Goal: Task Accomplishment & Management: Manage account settings

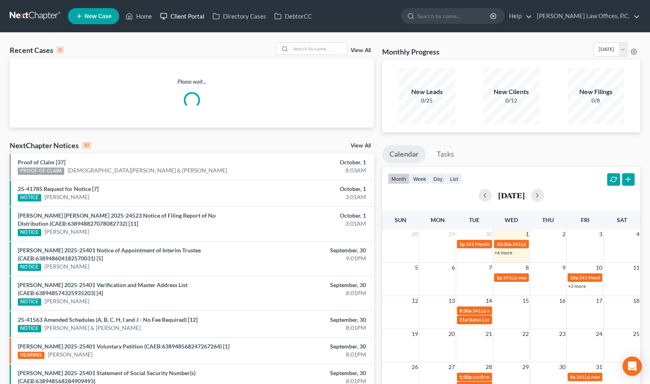
click at [190, 15] on link "Client Portal" at bounding box center [182, 16] width 53 height 15
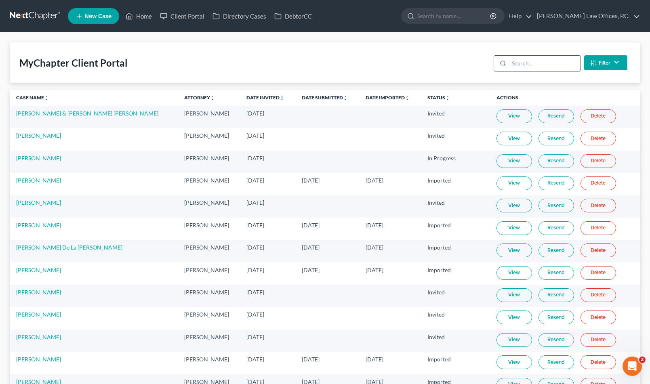
click at [539, 61] on input "search" at bounding box center [545, 63] width 72 height 15
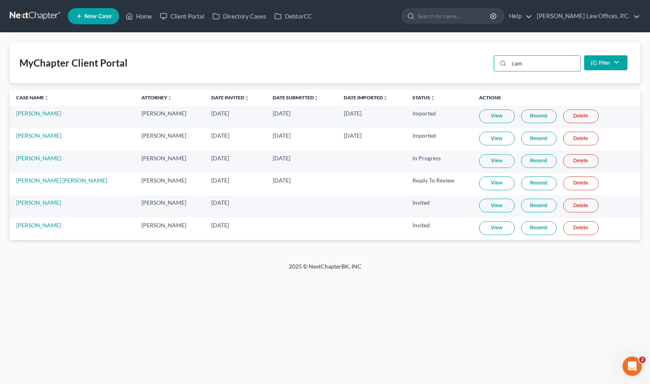
type input "cam"
click at [529, 207] on link "Resend" at bounding box center [539, 206] width 36 height 14
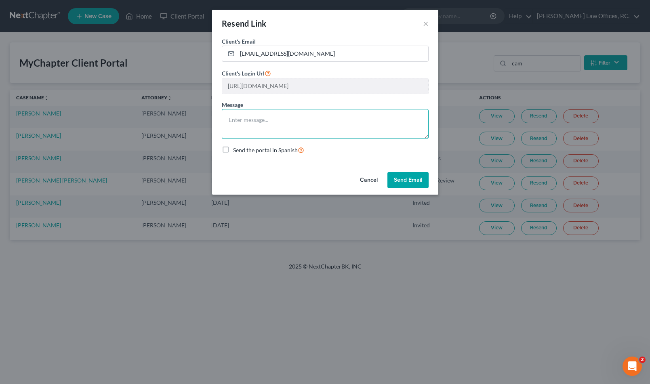
click at [361, 130] on textarea at bounding box center [325, 124] width 207 height 30
click at [413, 185] on button "Send Email" at bounding box center [407, 180] width 41 height 16
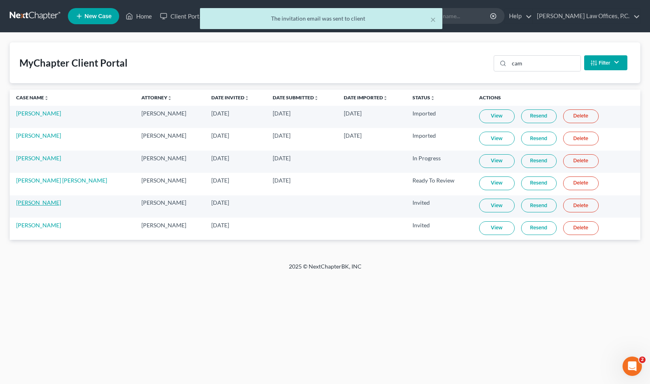
click at [49, 203] on link "[PERSON_NAME]" at bounding box center [38, 202] width 45 height 7
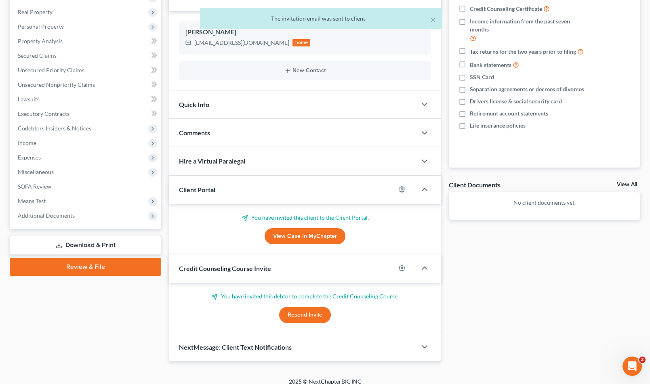
scroll to position [130, 0]
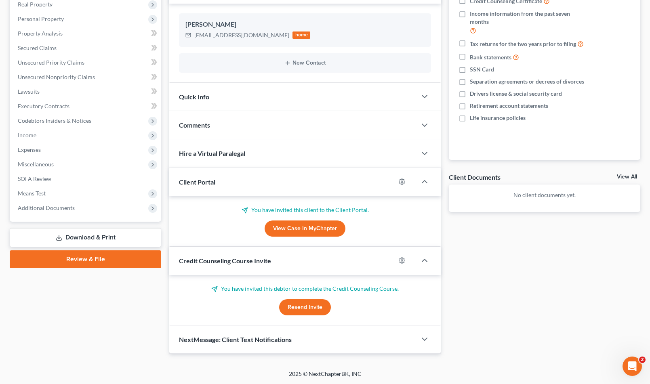
click at [310, 305] on button "Resend Invite" at bounding box center [305, 307] width 52 height 16
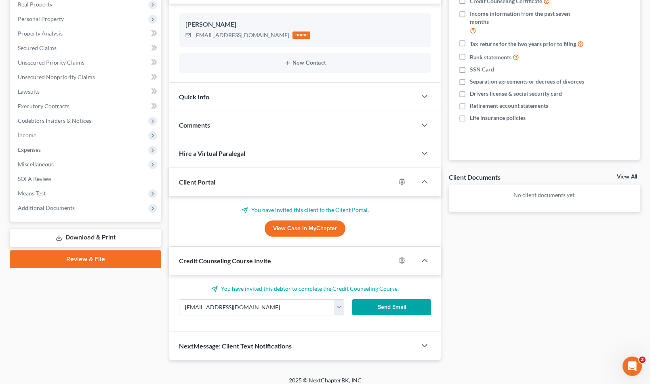
click at [380, 303] on button "Send Email" at bounding box center [391, 307] width 79 height 16
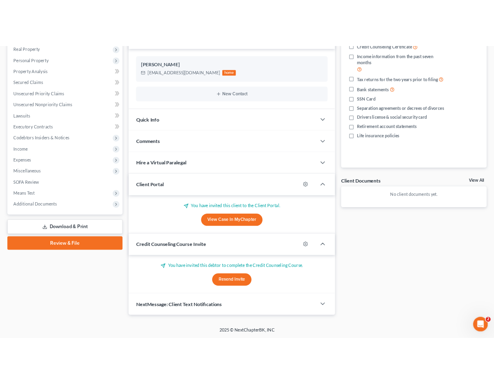
scroll to position [0, 0]
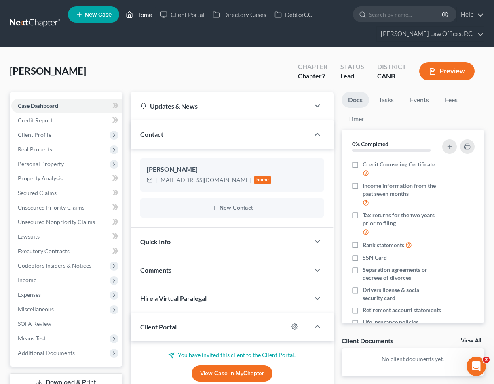
click at [142, 13] on link "Home" at bounding box center [139, 14] width 34 height 15
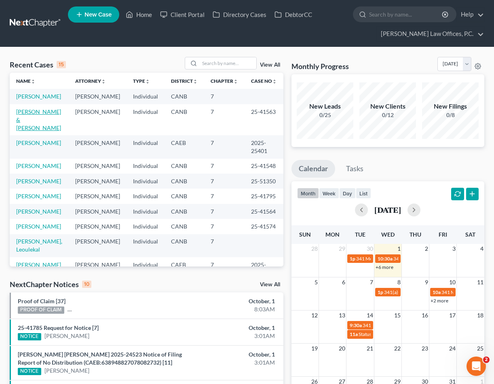
click at [27, 126] on link "[PERSON_NAME] & [PERSON_NAME]" at bounding box center [38, 119] width 45 height 23
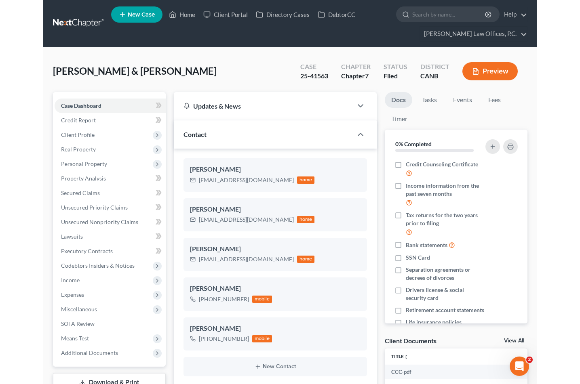
scroll to position [144, 0]
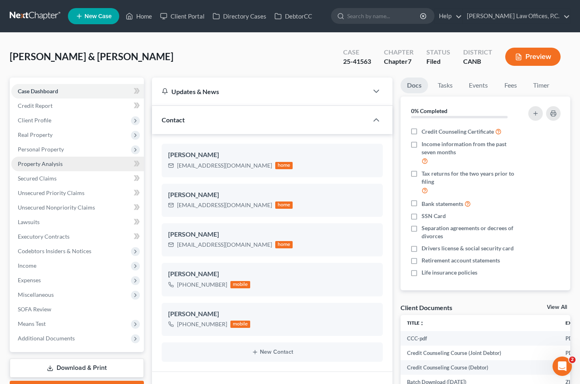
click at [62, 164] on link "Property Analysis" at bounding box center [77, 164] width 132 height 15
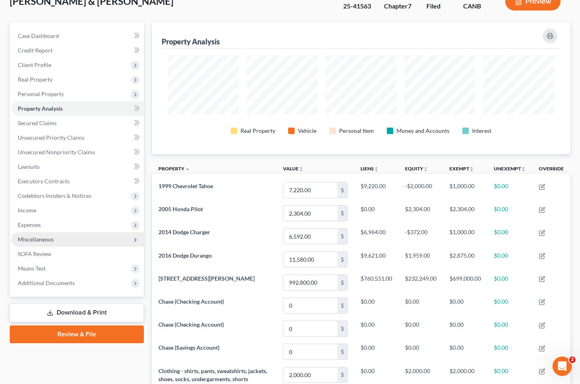
scroll to position [52, 0]
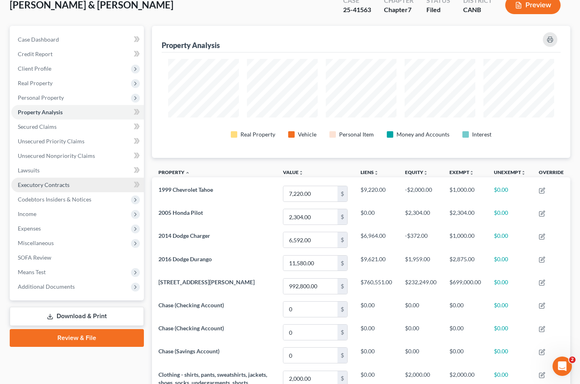
click at [71, 182] on link "Executory Contracts" at bounding box center [77, 185] width 132 height 15
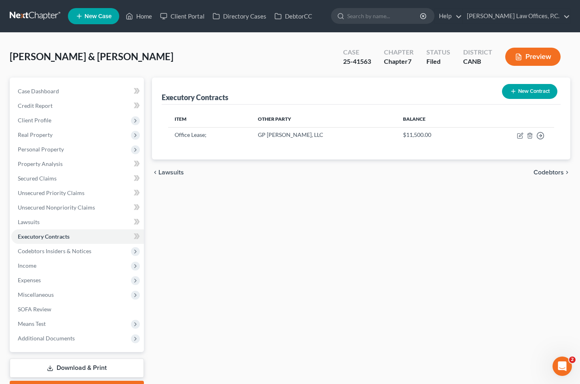
click at [195, 62] on div "[PERSON_NAME] & [PERSON_NAME] Upgraded Case 25-41563 Chapter Chapter 7 Status F…" at bounding box center [290, 59] width 560 height 35
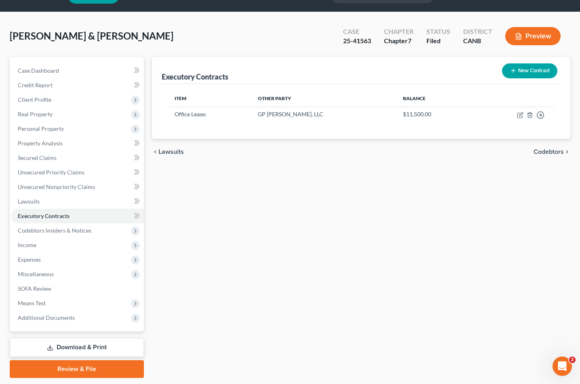
scroll to position [23, 0]
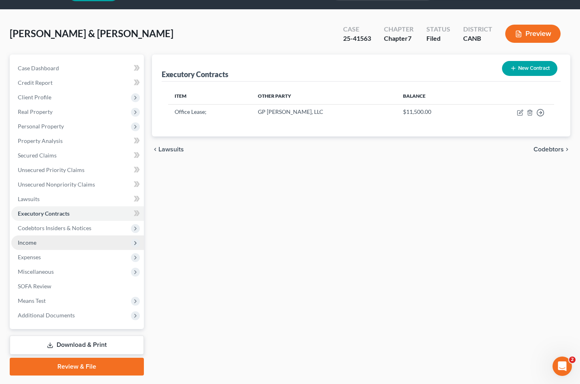
click at [61, 238] on span "Income" at bounding box center [77, 243] width 132 height 15
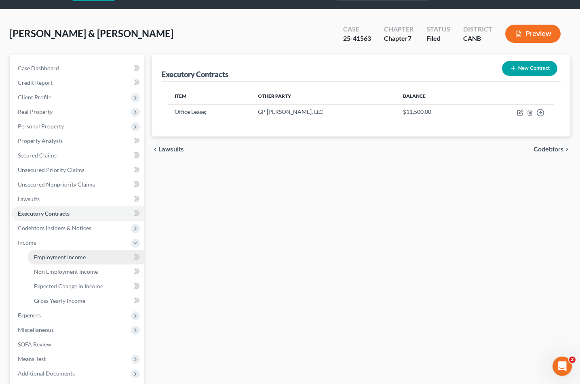
click at [67, 252] on link "Employment Income" at bounding box center [85, 257] width 116 height 15
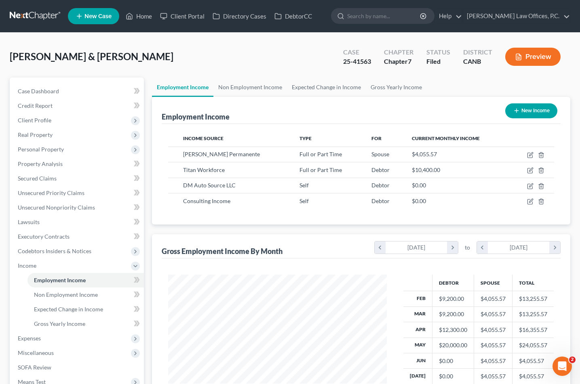
scroll to position [145, 234]
click at [261, 90] on link "Non Employment Income" at bounding box center [250, 87] width 74 height 19
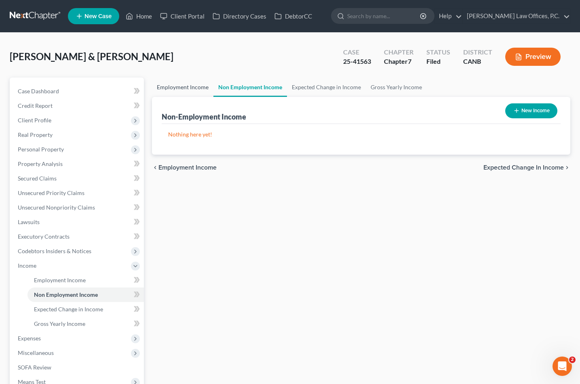
click at [186, 90] on link "Employment Income" at bounding box center [182, 87] width 61 height 19
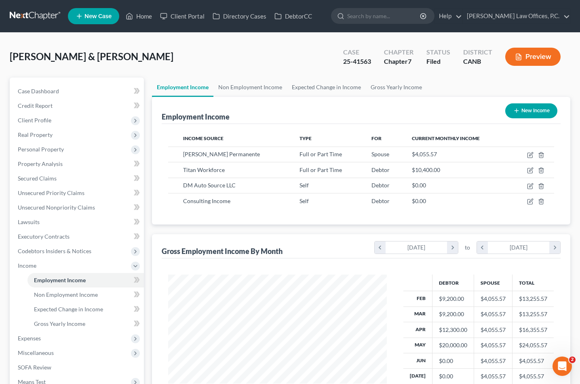
scroll to position [145, 234]
click at [322, 82] on link "Expected Change in Income" at bounding box center [326, 87] width 79 height 19
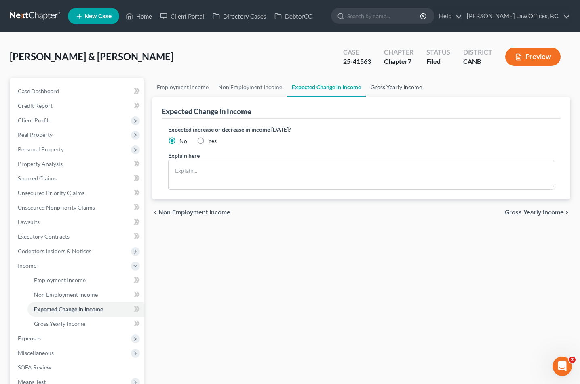
click at [386, 90] on link "Gross Yearly Income" at bounding box center [396, 87] width 61 height 19
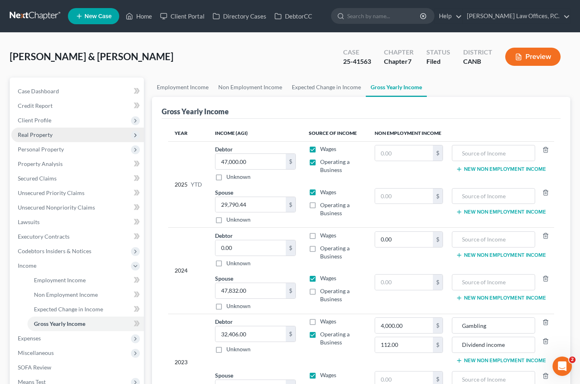
click at [52, 133] on span "Real Property" at bounding box center [77, 135] width 132 height 15
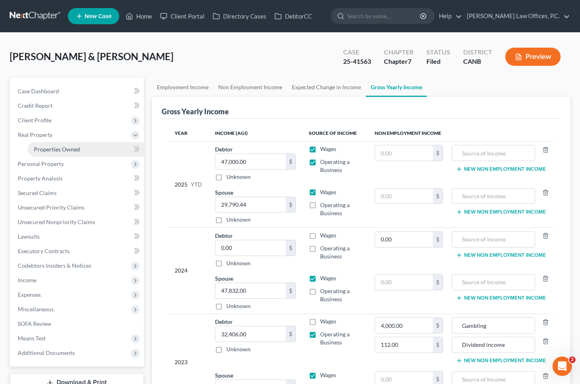
click at [47, 148] on span "Properties Owned" at bounding box center [57, 149] width 46 height 7
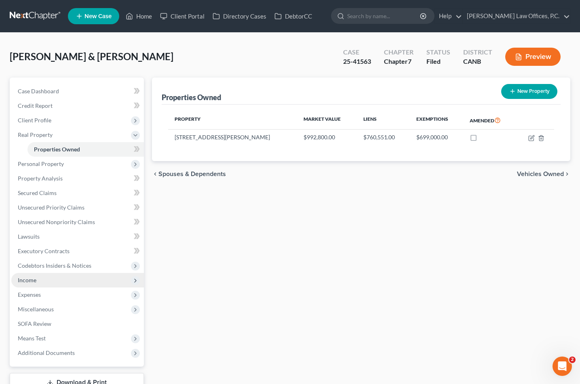
click at [70, 277] on span "Income" at bounding box center [77, 280] width 132 height 15
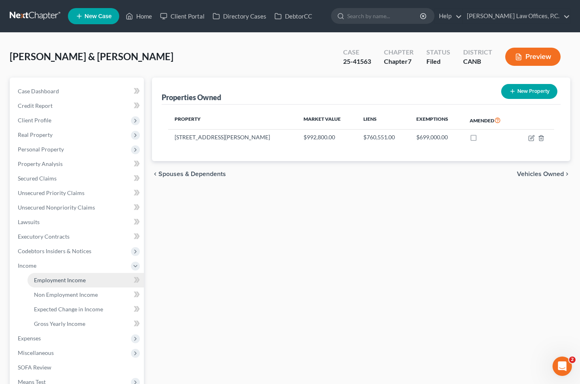
click at [68, 282] on span "Employment Income" at bounding box center [60, 280] width 52 height 7
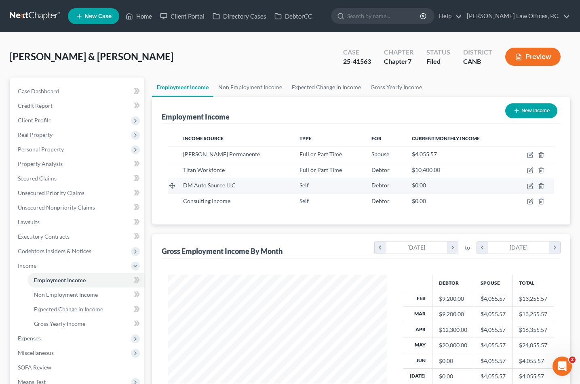
scroll to position [145, 234]
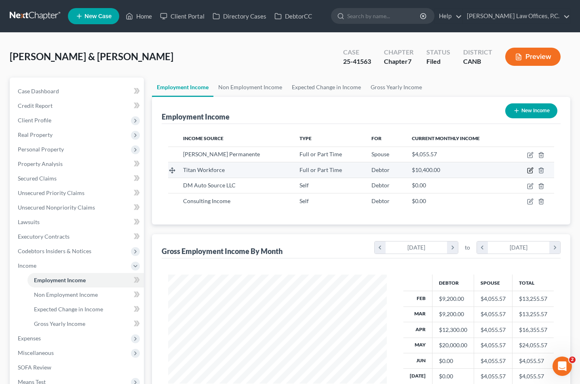
click at [531, 170] on icon "button" at bounding box center [530, 170] width 6 height 6
select select "0"
select select "4"
select select "3"
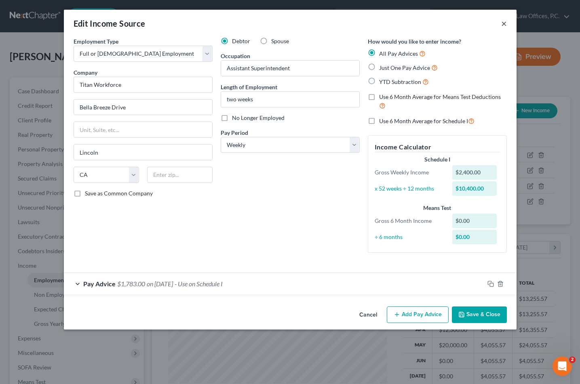
click at [502, 24] on button "×" at bounding box center [504, 24] width 6 height 10
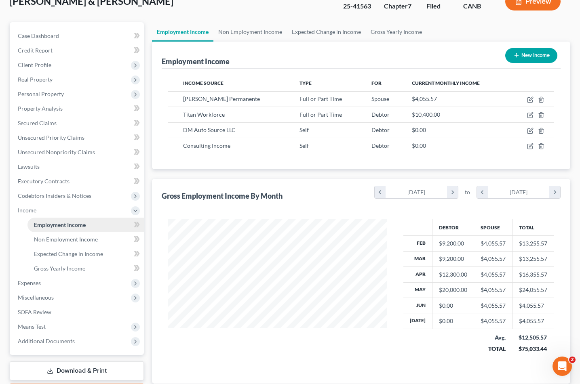
scroll to position [41, 0]
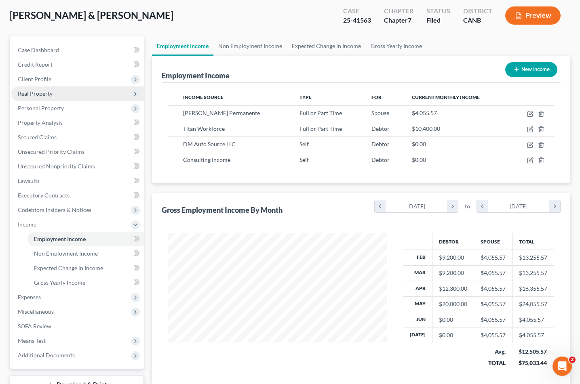
click at [59, 91] on span "Real Property" at bounding box center [77, 93] width 132 height 15
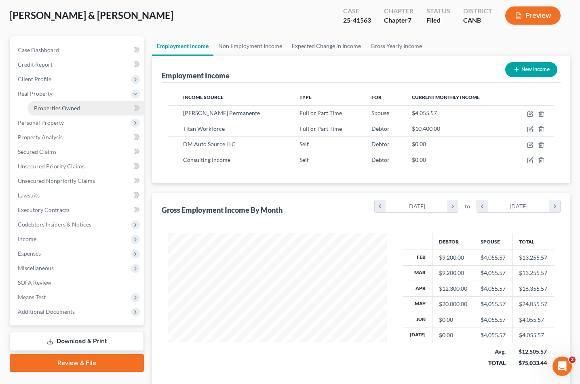
click at [89, 105] on link "Properties Owned" at bounding box center [85, 108] width 116 height 15
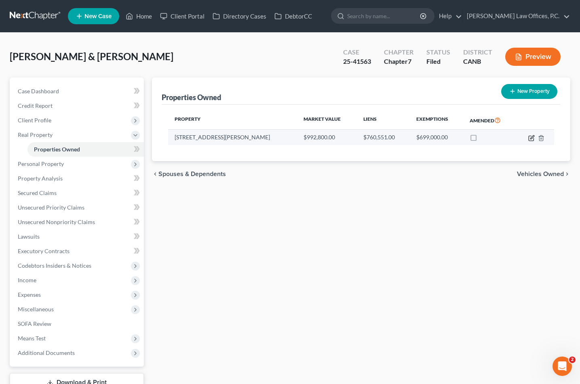
click at [529, 139] on icon "button" at bounding box center [531, 138] width 6 height 6
select select "4"
select select "2"
select select "0"
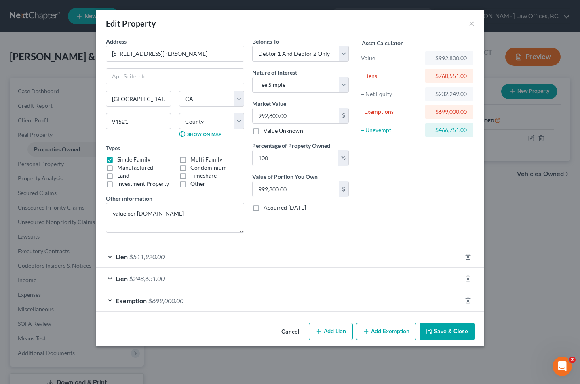
click at [452, 334] on button "Save & Close" at bounding box center [446, 331] width 55 height 17
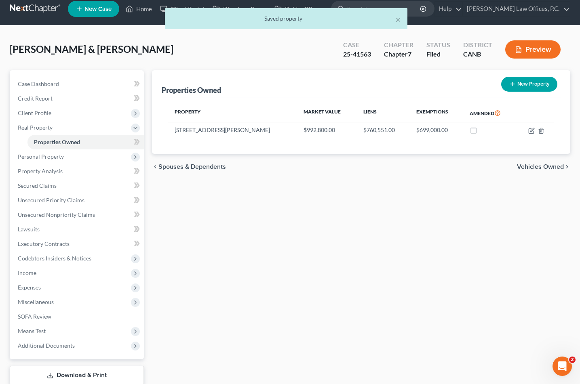
scroll to position [10, 0]
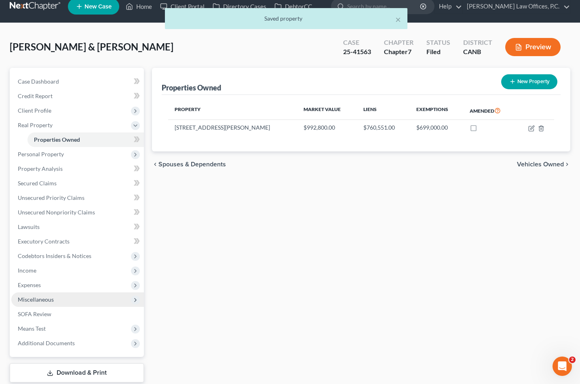
click at [75, 297] on span "Miscellaneous" at bounding box center [77, 299] width 132 height 15
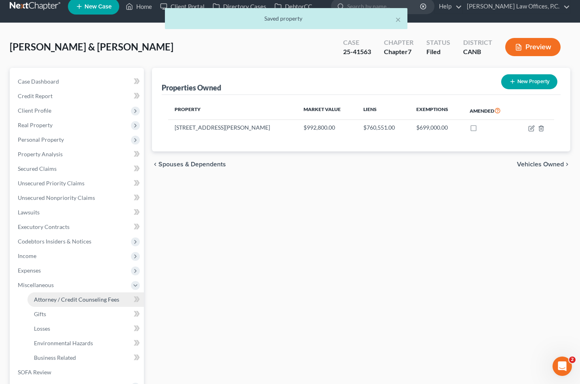
click at [72, 304] on link "Attorney / Credit Counseling Fees" at bounding box center [85, 299] width 116 height 15
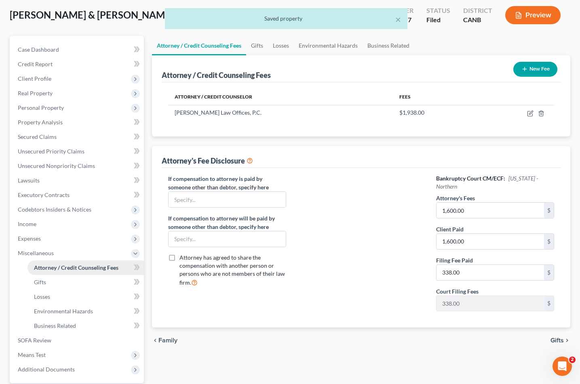
scroll to position [86, 0]
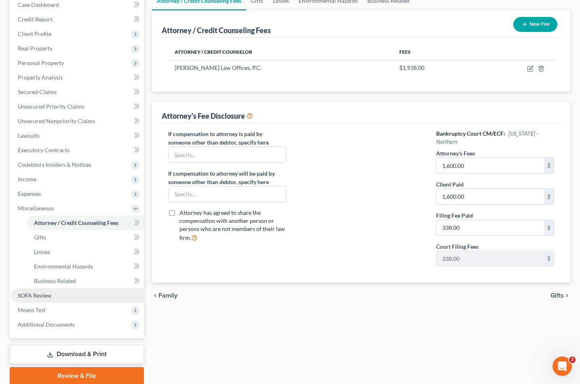
click at [61, 294] on link "SOFA Review" at bounding box center [77, 295] width 132 height 15
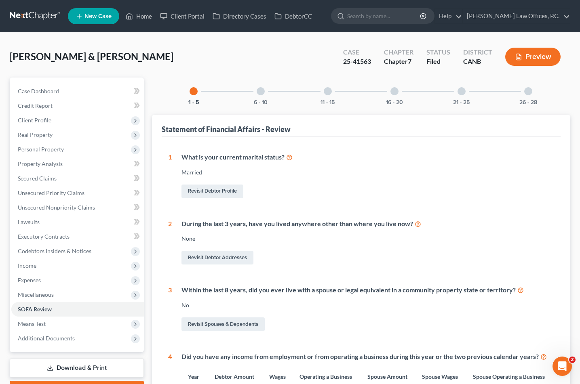
click at [261, 90] on div at bounding box center [261, 91] width 8 height 8
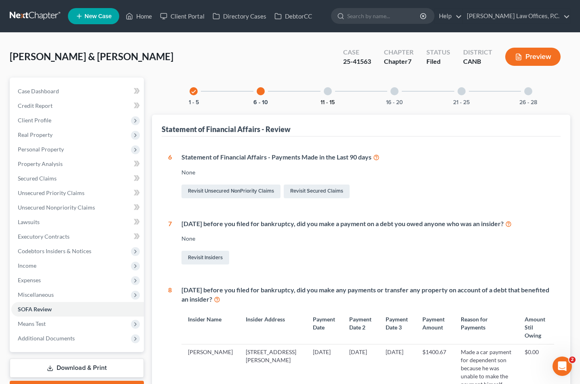
click at [326, 100] on button "11 - 15" at bounding box center [327, 103] width 14 height 6
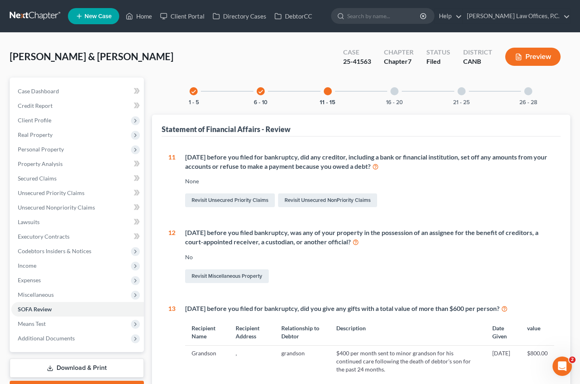
click at [390, 97] on div "16 - 20" at bounding box center [394, 91] width 27 height 27
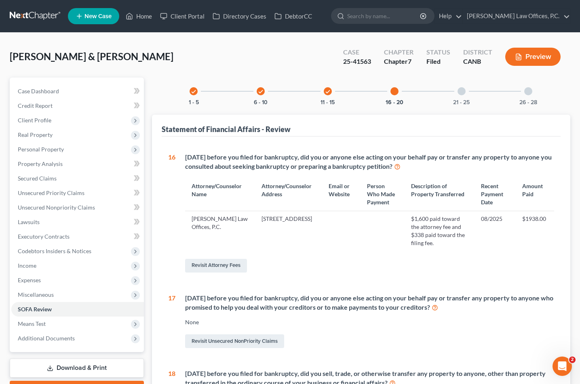
click at [463, 88] on div at bounding box center [461, 91] width 8 height 8
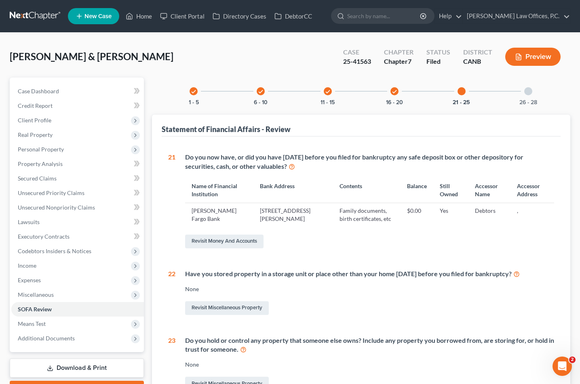
click at [526, 94] on div at bounding box center [528, 91] width 8 height 8
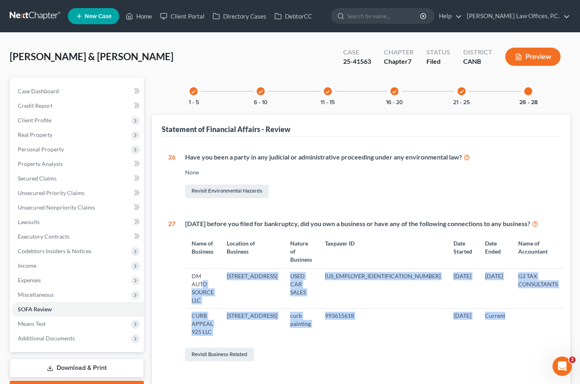
drag, startPoint x: 482, startPoint y: 303, endPoint x: 215, endPoint y: 273, distance: 269.1
click at [215, 273] on tbody "DM AUTO SOURCE LLC [STREET_ADDRESS] USED CAR SALES [US_EMPLOYER_IDENTIFICATION_…" at bounding box center [374, 304] width 379 height 71
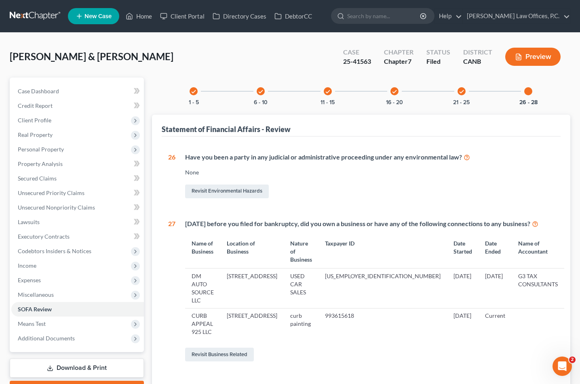
click at [195, 276] on td "DM AUTO SOURCE LLC" at bounding box center [202, 289] width 35 height 40
click at [54, 311] on link "SOFA Review" at bounding box center [77, 309] width 132 height 15
click at [80, 137] on span "Real Property" at bounding box center [77, 135] width 132 height 15
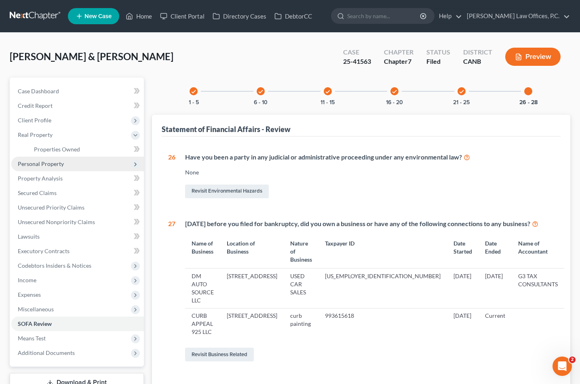
click at [66, 164] on span "Personal Property" at bounding box center [77, 164] width 132 height 15
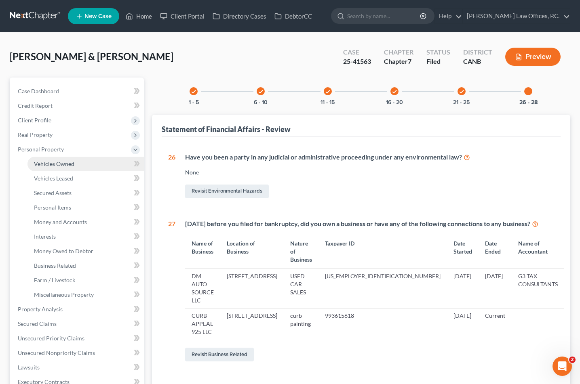
click at [69, 164] on span "Vehicles Owned" at bounding box center [54, 163] width 40 height 7
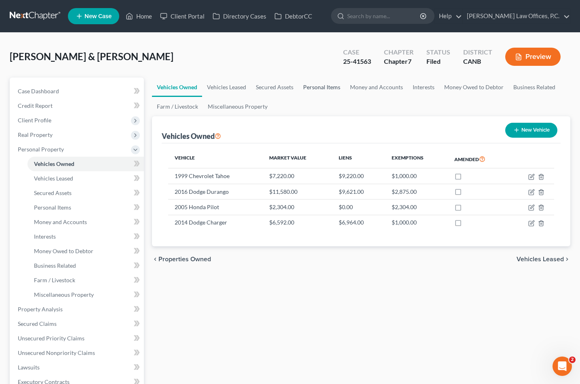
click at [322, 87] on link "Personal Items" at bounding box center [321, 87] width 47 height 19
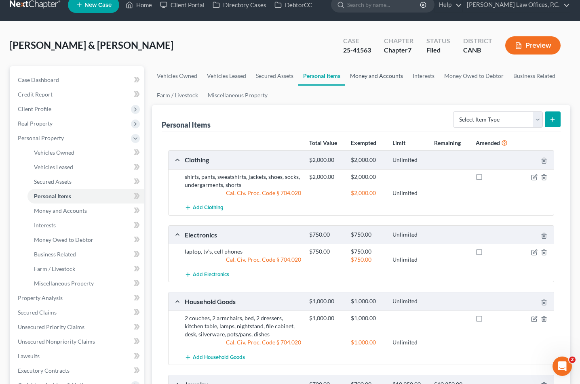
scroll to position [18, 0]
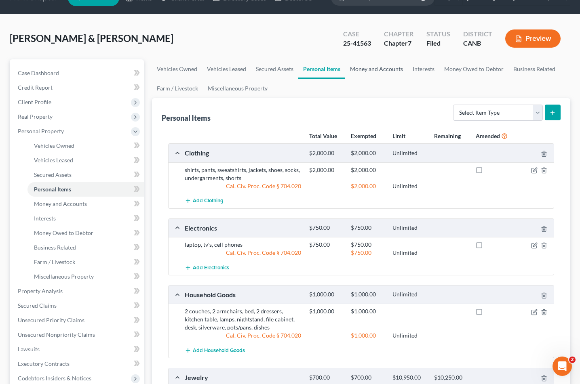
click at [370, 67] on link "Money and Accounts" at bounding box center [376, 68] width 63 height 19
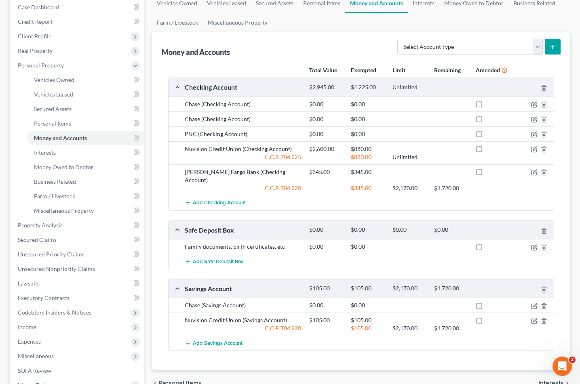
scroll to position [85, 0]
click at [534, 148] on icon "button" at bounding box center [534, 148] width 6 height 6
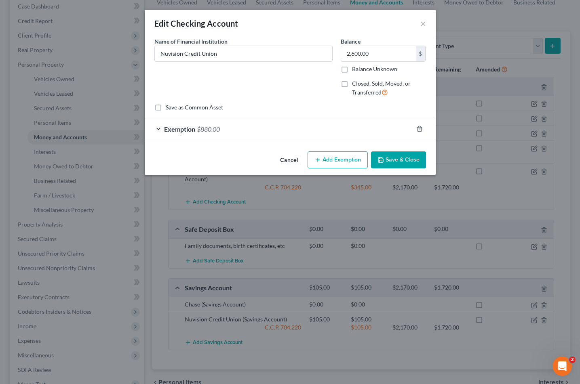
click at [334, 132] on div "Exemption $880.00" at bounding box center [279, 128] width 268 height 21
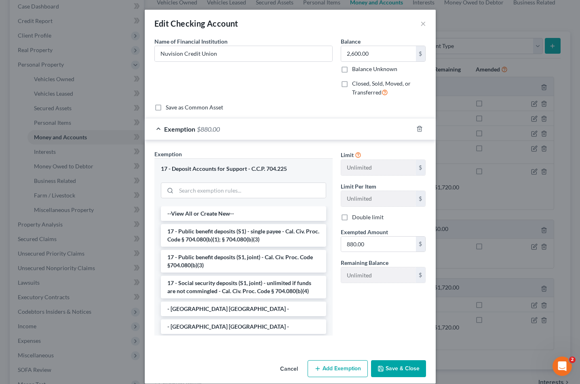
click at [427, 22] on div "Edit Checking Account ×" at bounding box center [290, 23] width 291 height 27
click at [422, 23] on button "×" at bounding box center [423, 24] width 6 height 10
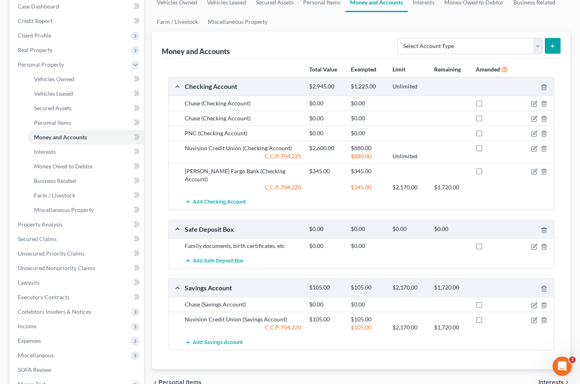
scroll to position [0, 0]
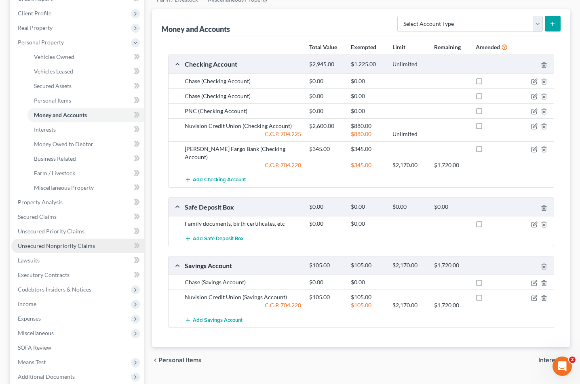
click at [91, 244] on span "Unsecured Nonpriority Claims" at bounding box center [56, 245] width 77 height 7
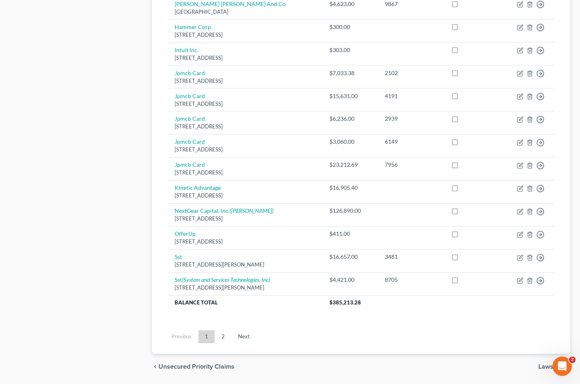
scroll to position [551, 0]
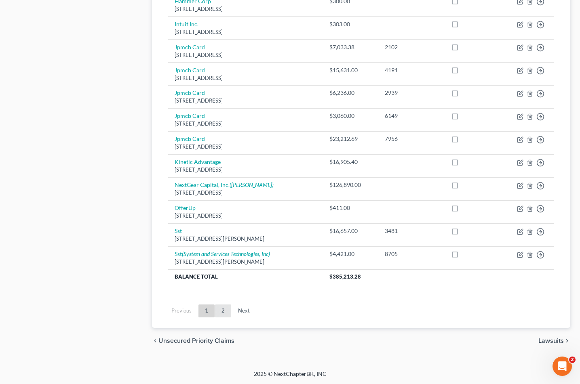
click at [221, 311] on link "2" at bounding box center [223, 311] width 16 height 13
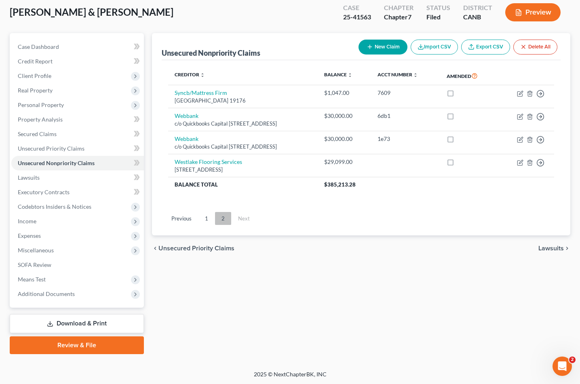
scroll to position [0, 0]
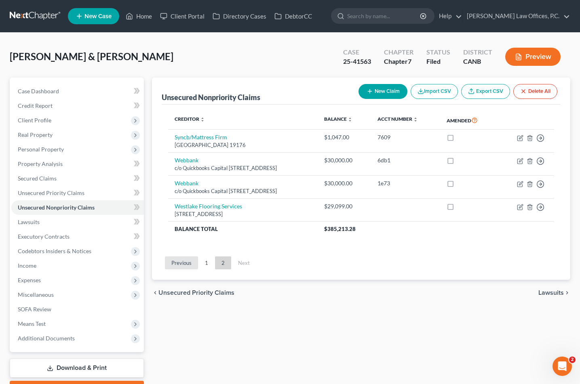
click at [180, 262] on link "Previous" at bounding box center [181, 263] width 33 height 13
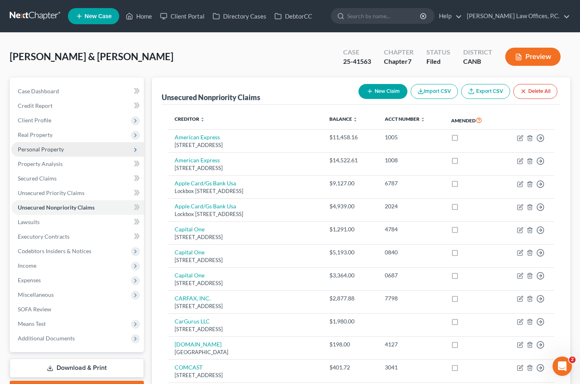
click at [108, 148] on span "Personal Property" at bounding box center [77, 149] width 132 height 15
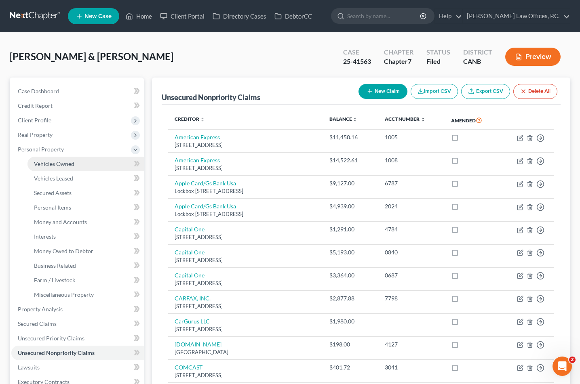
click at [88, 160] on link "Vehicles Owned" at bounding box center [85, 164] width 116 height 15
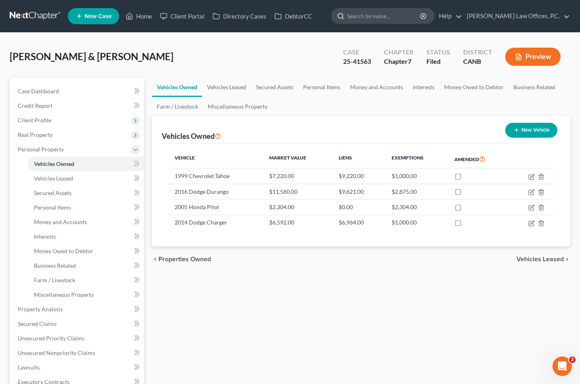
click at [395, 21] on input "search" at bounding box center [384, 15] width 74 height 15
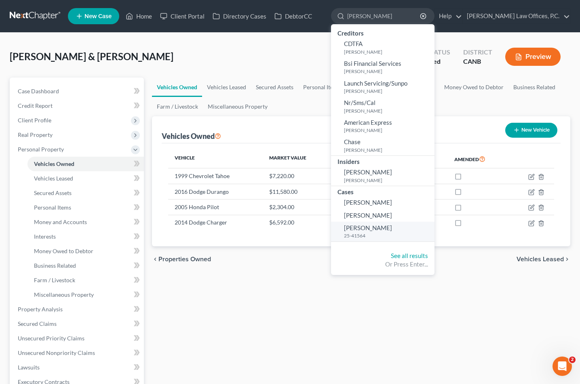
type input "[PERSON_NAME]"
click at [385, 238] on small "25-41564" at bounding box center [388, 235] width 88 height 7
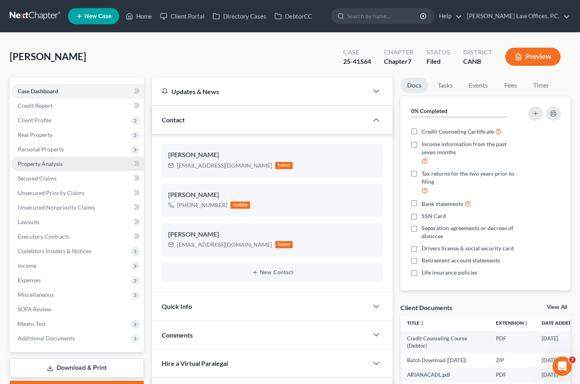
click at [56, 157] on link "Property Analysis" at bounding box center [77, 164] width 132 height 15
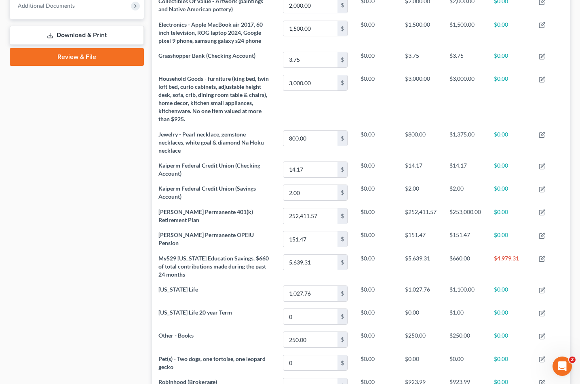
scroll to position [230, 0]
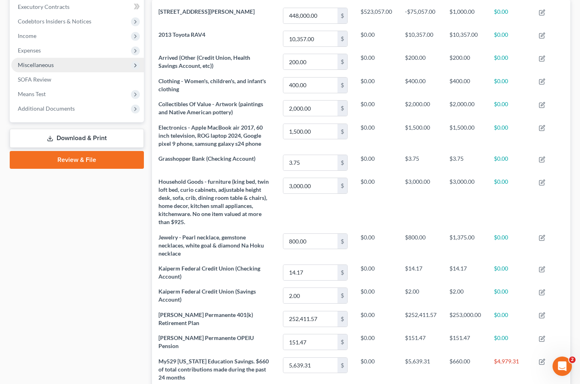
click at [76, 60] on span "Miscellaneous" at bounding box center [77, 65] width 132 height 15
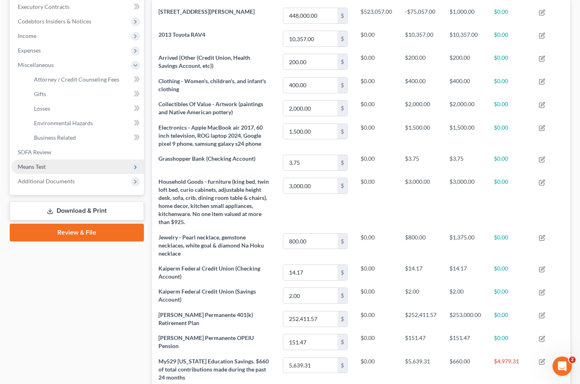
click at [69, 160] on span "Means Test" at bounding box center [77, 167] width 132 height 15
click at [62, 82] on link "SOFA Review" at bounding box center [77, 79] width 132 height 15
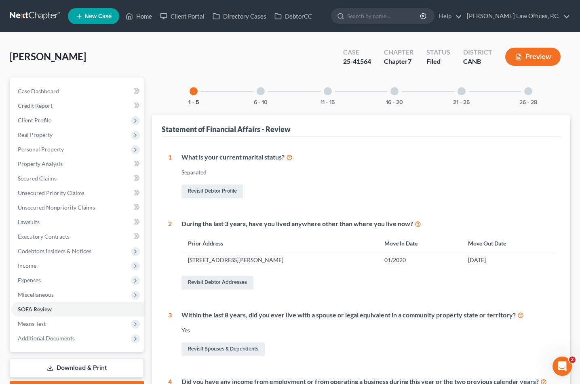
scroll to position [12, 0]
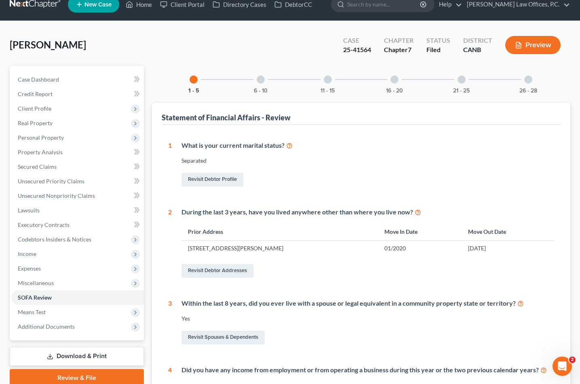
click at [261, 85] on div "6 - 10" at bounding box center [260, 79] width 27 height 27
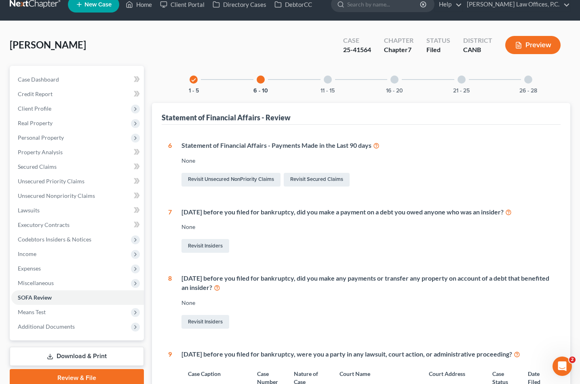
click at [434, 129] on div "1 What is your current marital status? [DEMOGRAPHIC_DATA] Revisit Debtor Profil…" at bounding box center [361, 334] width 399 height 418
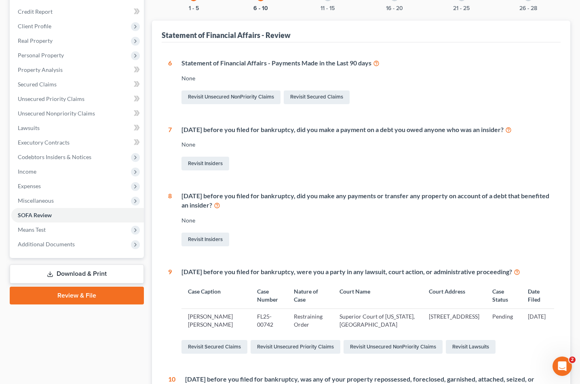
scroll to position [0, 0]
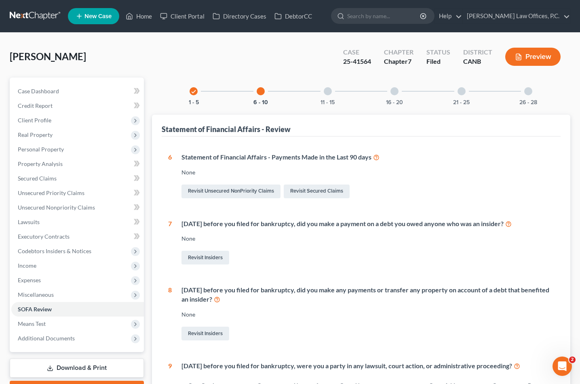
click at [327, 92] on div at bounding box center [328, 91] width 8 height 8
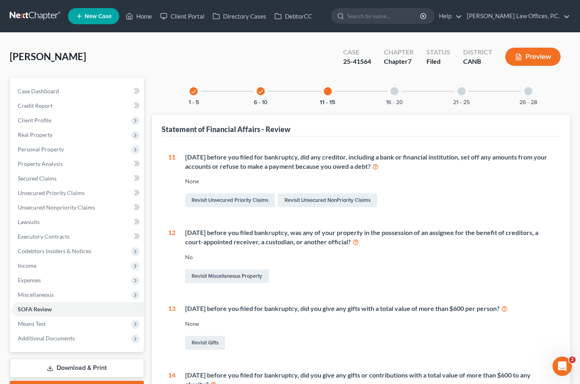
click at [390, 95] on div "16 - 20" at bounding box center [394, 91] width 27 height 27
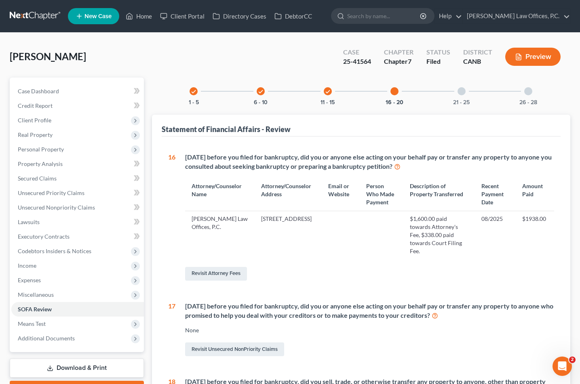
click at [456, 97] on div "21 - 25" at bounding box center [461, 91] width 27 height 27
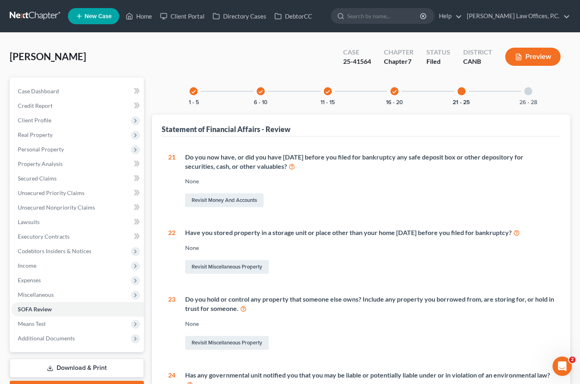
click at [527, 93] on div at bounding box center [528, 91] width 8 height 8
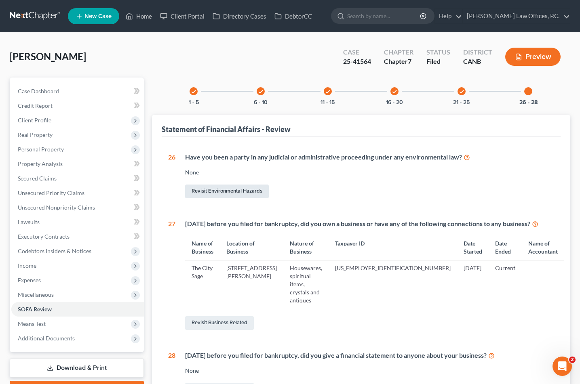
scroll to position [10, 0]
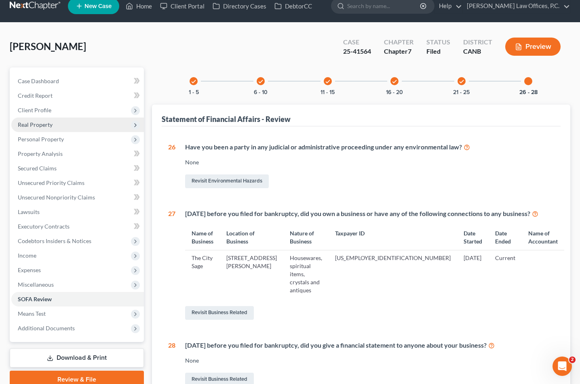
click at [63, 120] on span "Real Property" at bounding box center [77, 125] width 132 height 15
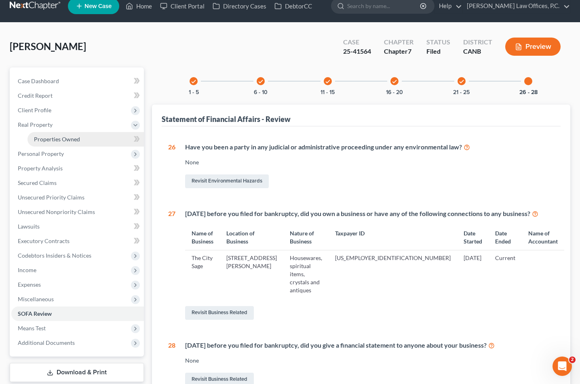
click at [63, 137] on span "Properties Owned" at bounding box center [57, 139] width 46 height 7
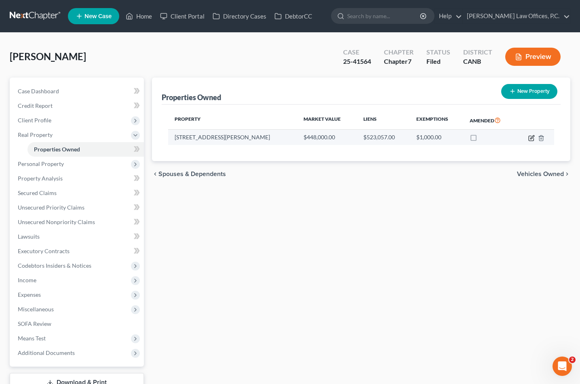
click at [530, 137] on icon "button" at bounding box center [532, 137] width 4 height 4
select select "4"
select select "0"
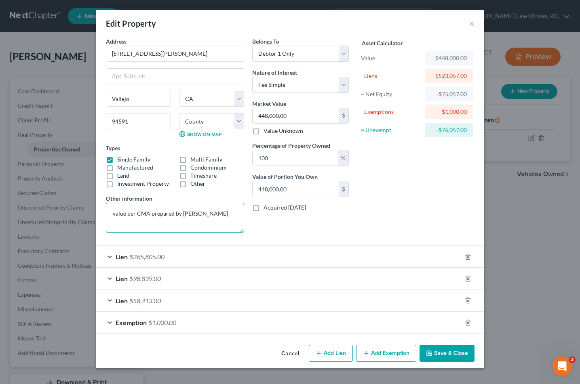
drag, startPoint x: 183, startPoint y: 214, endPoint x: 250, endPoint y: 213, distance: 66.2
click at [250, 213] on div "Address * [GEOGRAPHIC_DATA][PERSON_NAME] [GEOGRAPHIC_DATA] [US_STATE][GEOGRAPHI…" at bounding box center [227, 138] width 251 height 202
click at [167, 210] on textarea "value per CMA prepared by [PERSON_NAME]" at bounding box center [175, 218] width 138 height 30
drag, startPoint x: 179, startPoint y: 213, endPoint x: 225, endPoint y: 216, distance: 45.3
click at [225, 216] on textarea "value per CMA prepared by [PERSON_NAME]" at bounding box center [175, 218] width 138 height 30
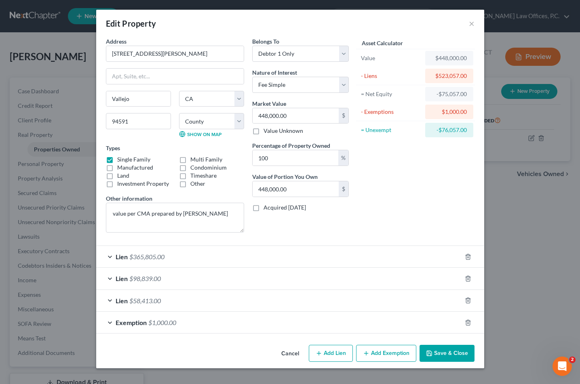
click at [337, 225] on div "Belongs To * Select Debtor 1 Only Debtor 2 Only Debtor 1 And Debtor 2 Only At L…" at bounding box center [300, 138] width 105 height 202
click at [284, 301] on div "Lien $58,413.00" at bounding box center [278, 300] width 365 height 21
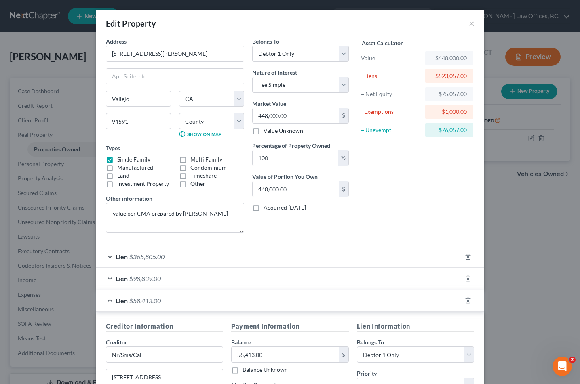
click at [271, 277] on div "Lien $98,839.00" at bounding box center [278, 278] width 365 height 21
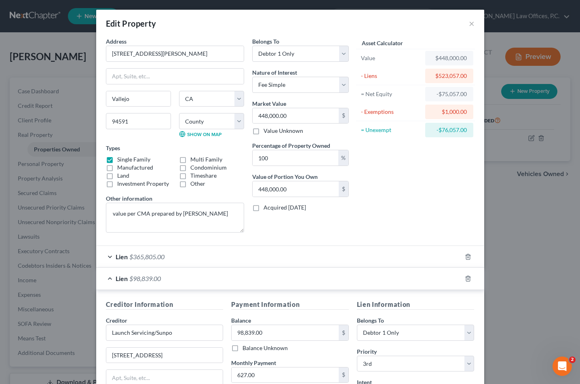
click at [265, 258] on div "Lien $365,805.00" at bounding box center [278, 256] width 365 height 21
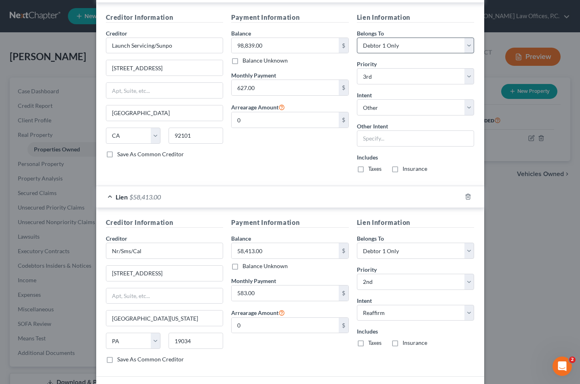
scroll to position [515, 0]
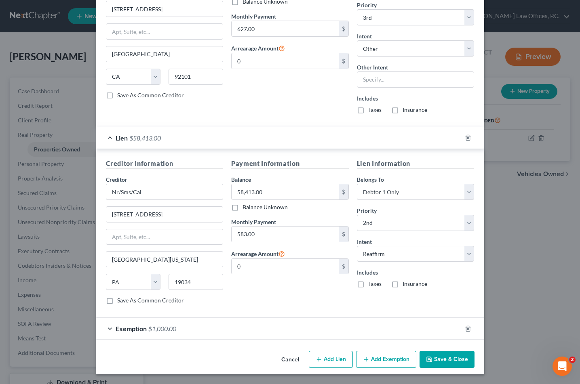
click at [441, 362] on button "Save & Close" at bounding box center [446, 359] width 55 height 17
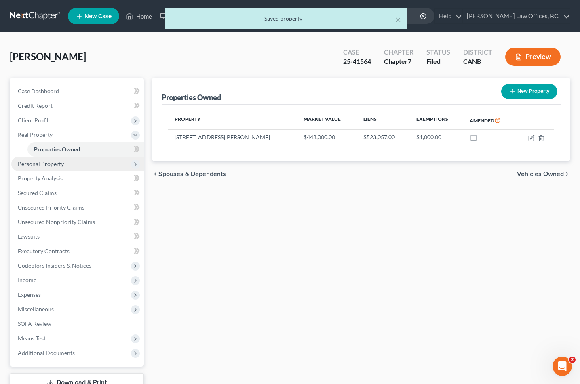
click at [86, 168] on span "Personal Property" at bounding box center [77, 164] width 132 height 15
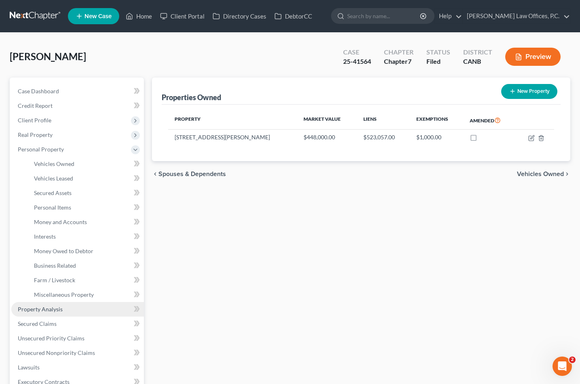
click at [66, 309] on link "Property Analysis" at bounding box center [77, 309] width 132 height 15
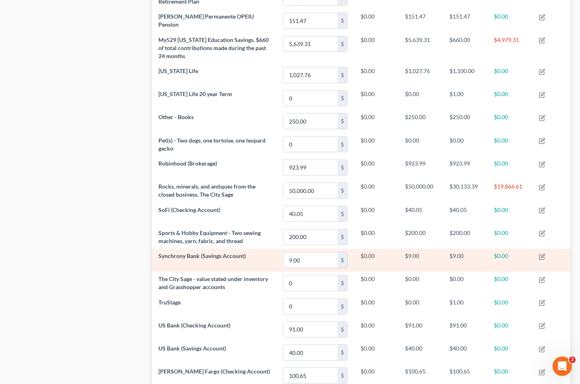
scroll to position [542, 0]
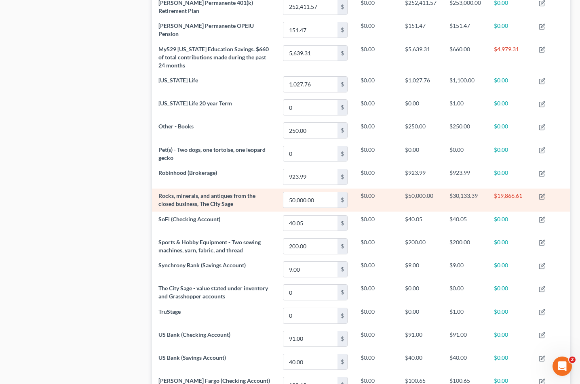
click at [412, 195] on td "$50,000.00" at bounding box center [420, 200] width 44 height 23
click at [449, 195] on td "$30,133.39" at bounding box center [465, 200] width 44 height 23
drag, startPoint x: 525, startPoint y: 196, endPoint x: 405, endPoint y: 194, distance: 120.4
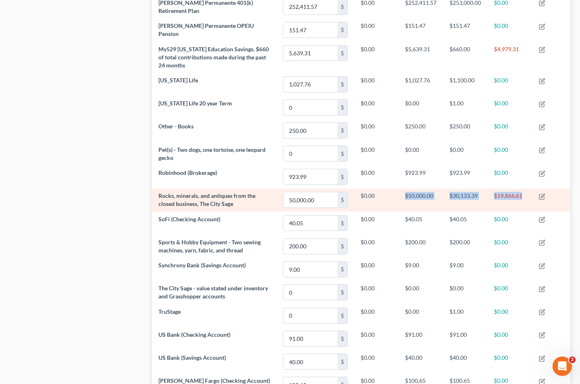
click at [405, 193] on tr "Rocks, minerals, and antiques from the closed business, The City Sage 50,000.00…" at bounding box center [361, 200] width 418 height 23
click at [458, 194] on td "$30,133.39" at bounding box center [465, 200] width 44 height 23
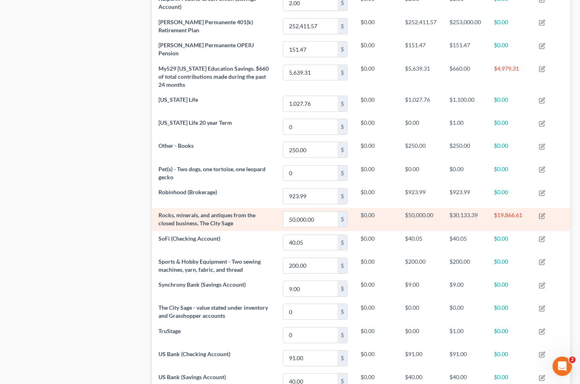
scroll to position [520, 0]
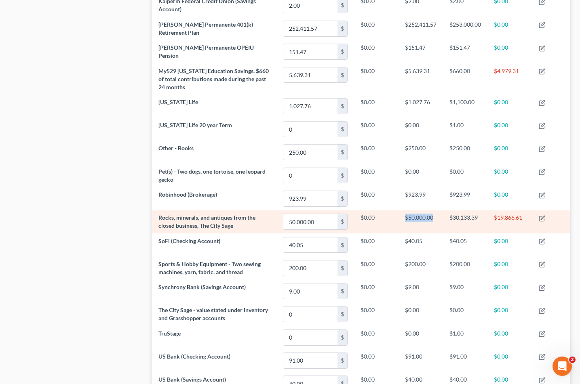
drag, startPoint x: 404, startPoint y: 216, endPoint x: 438, endPoint y: 217, distance: 34.0
click at [438, 217] on td "$50,000.00" at bounding box center [420, 221] width 44 height 23
click at [448, 217] on td "$30,133.39" at bounding box center [465, 221] width 44 height 23
drag, startPoint x: 448, startPoint y: 217, endPoint x: 475, endPoint y: 219, distance: 26.3
click at [475, 219] on td "$30,133.39" at bounding box center [465, 221] width 44 height 23
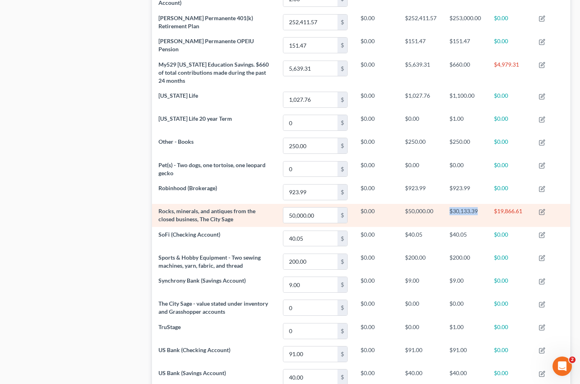
scroll to position [530, 0]
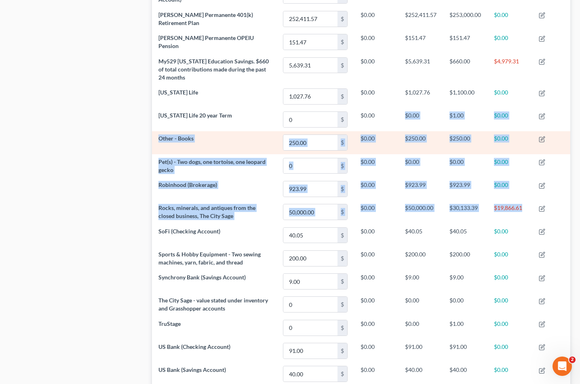
drag, startPoint x: 522, startPoint y: 207, endPoint x: 376, endPoint y: 130, distance: 164.2
click at [376, 130] on tbody "[STREET_ADDRESS][PERSON_NAME] 448,000.00 $ $523,057.00 -$75,057.00 $1,000.00 $0…" at bounding box center [361, 56] width 418 height 705
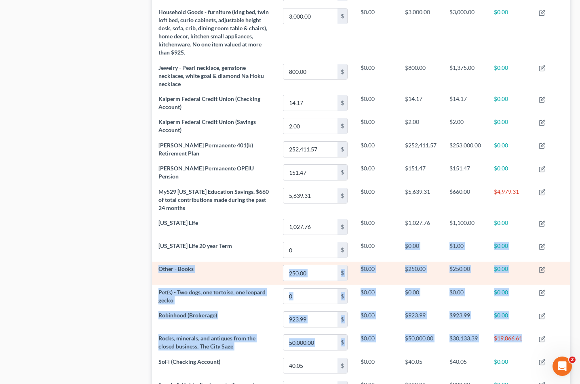
scroll to position [391, 0]
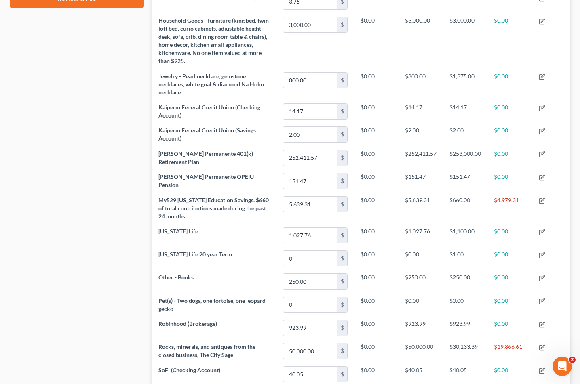
click at [86, 107] on div "Case Dashboard Payments Invoices Payments Payments Credit Report Client Profile" at bounding box center [77, 142] width 142 height 910
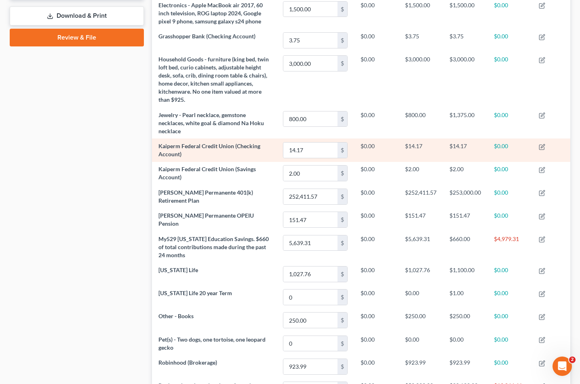
scroll to position [633, 0]
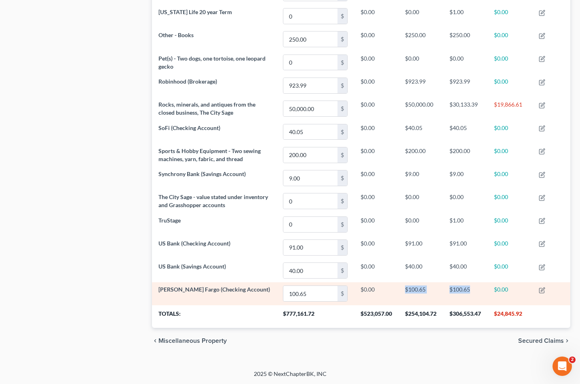
drag, startPoint x: 475, startPoint y: 291, endPoint x: 405, endPoint y: 290, distance: 70.7
click at [405, 290] on tr "[PERSON_NAME] Fargo (Checking Account) 100.65 $ $0.00 $100.65 $100.65 $0.00" at bounding box center [361, 293] width 418 height 23
click at [405, 290] on td "$100.65" at bounding box center [420, 293] width 44 height 23
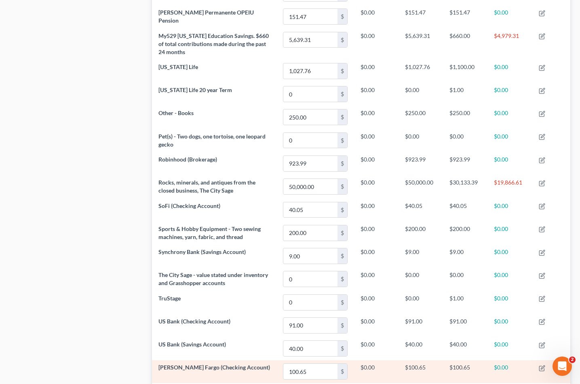
scroll to position [588, 0]
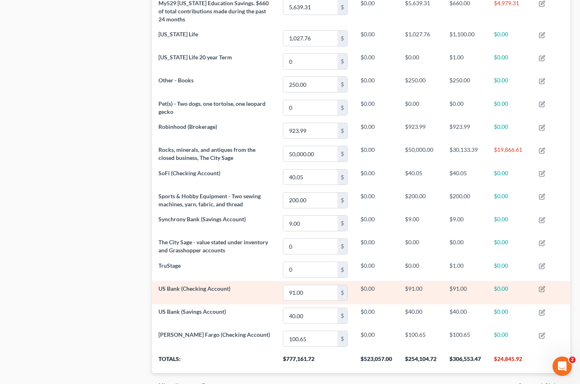
click at [415, 291] on td "$91.00" at bounding box center [420, 292] width 44 height 23
drag, startPoint x: 465, startPoint y: 310, endPoint x: 405, endPoint y: 288, distance: 63.6
click at [405, 288] on td "$91.00" at bounding box center [420, 292] width 44 height 23
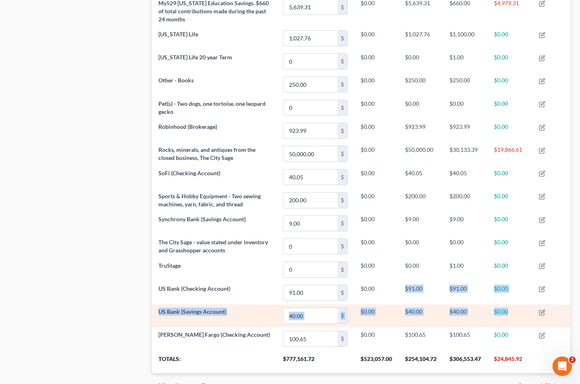
drag, startPoint x: 404, startPoint y: 287, endPoint x: 511, endPoint y: 314, distance: 110.4
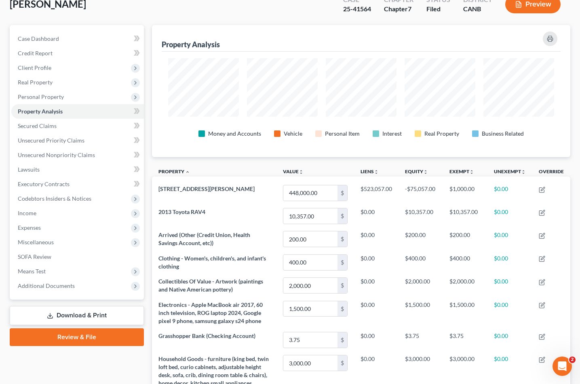
scroll to position [42, 0]
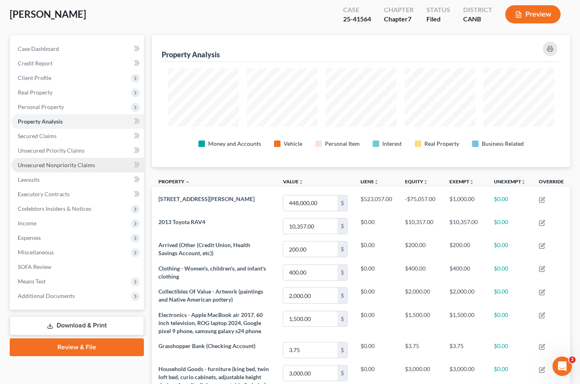
click at [77, 164] on span "Unsecured Nonpriority Claims" at bounding box center [56, 165] width 77 height 7
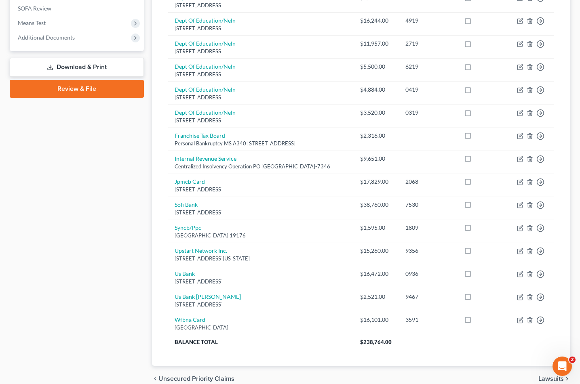
scroll to position [318, 0]
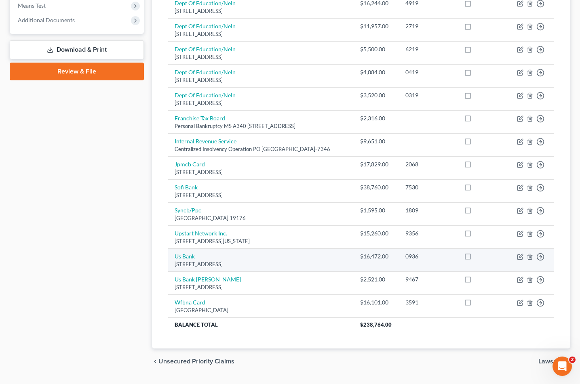
click at [265, 258] on td "Us Bank [STREET_ADDRESS]" at bounding box center [260, 259] width 185 height 23
click at [345, 259] on td "Us Bank [STREET_ADDRESS]" at bounding box center [260, 259] width 185 height 23
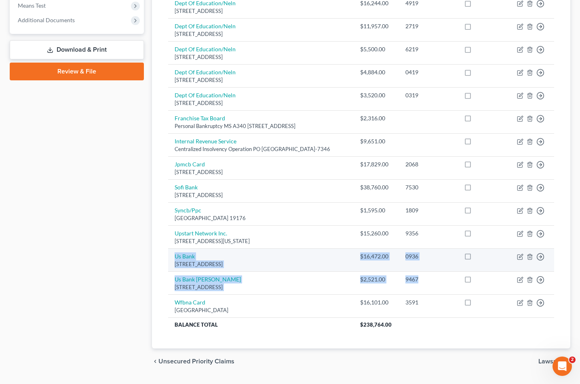
drag, startPoint x: 438, startPoint y: 282, endPoint x: 174, endPoint y: 252, distance: 266.4
click at [174, 252] on tbody "American Express [GEOGRAPHIC_DATA]-1535 $2,282.00 1007 Move to D Move to E Move…" at bounding box center [361, 71] width 386 height 521
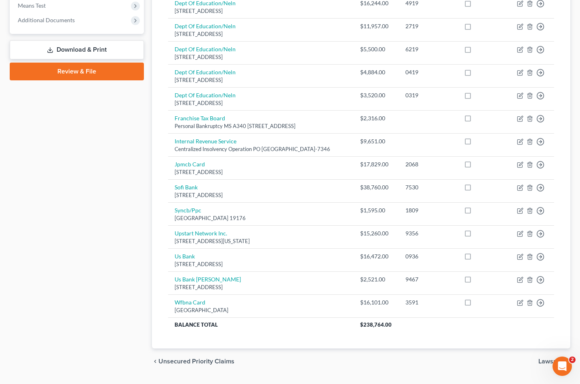
click at [158, 252] on div "Unsecured Nonpriority Claims New Claim Import CSV Export CSV Delete All Credito…" at bounding box center [361, 53] width 418 height 589
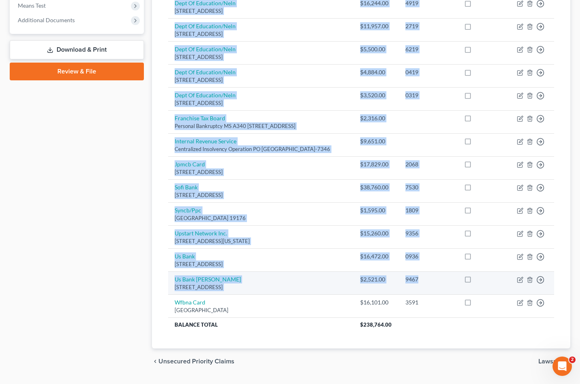
drag, startPoint x: 158, startPoint y: 252, endPoint x: 437, endPoint y: 287, distance: 281.4
click at [437, 287] on div "Unsecured Nonpriority Claims New Claim Import CSV Export CSV Delete All Credito…" at bounding box center [361, 53] width 418 height 589
click at [437, 287] on td "9467" at bounding box center [428, 282] width 59 height 23
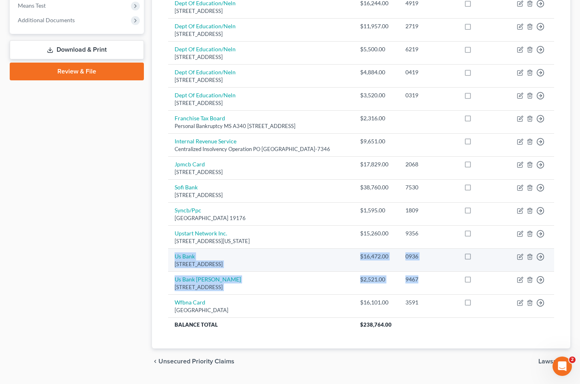
drag, startPoint x: 437, startPoint y: 287, endPoint x: 170, endPoint y: 252, distance: 270.1
click at [170, 252] on tbody "American Express [GEOGRAPHIC_DATA]-1535 $2,282.00 1007 Move to D Move to E Move…" at bounding box center [361, 71] width 386 height 521
click at [170, 252] on td "Us Bank [STREET_ADDRESS]" at bounding box center [260, 259] width 185 height 23
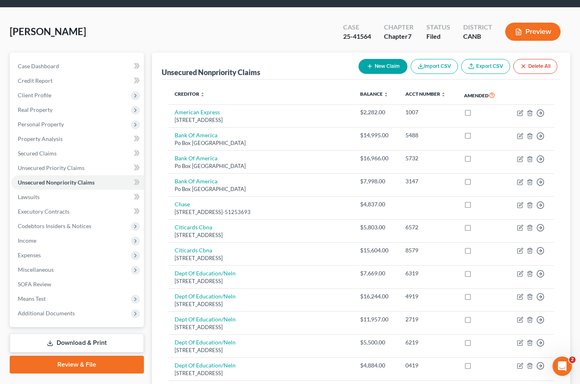
scroll to position [0, 0]
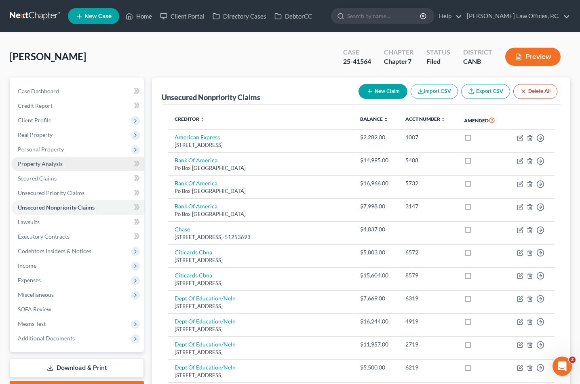
click at [80, 160] on link "Property Analysis" at bounding box center [77, 164] width 132 height 15
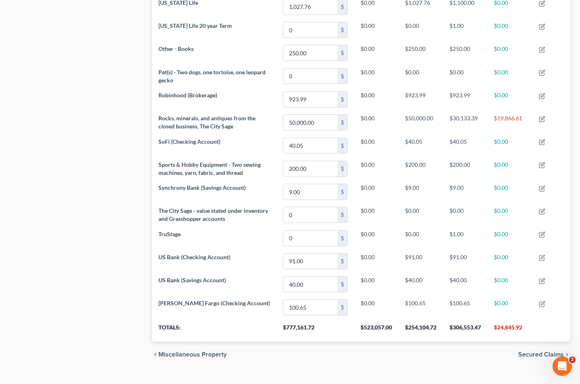
scroll to position [633, 0]
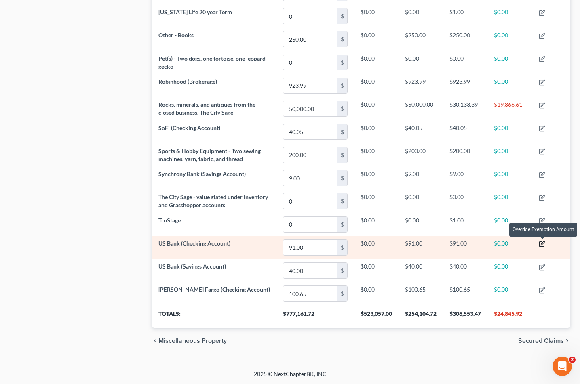
click at [543, 243] on icon "button" at bounding box center [542, 244] width 4 height 4
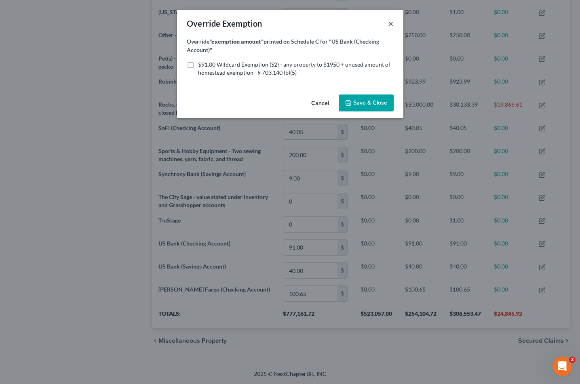
click at [391, 23] on button "×" at bounding box center [391, 24] width 6 height 10
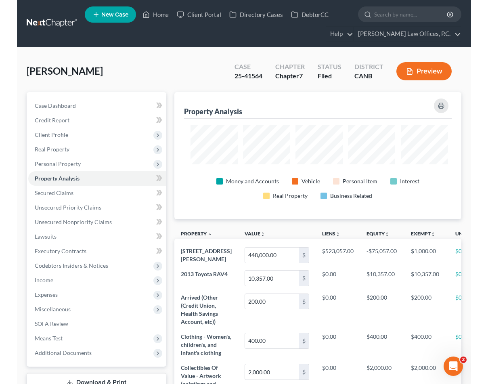
scroll to position [0, 0]
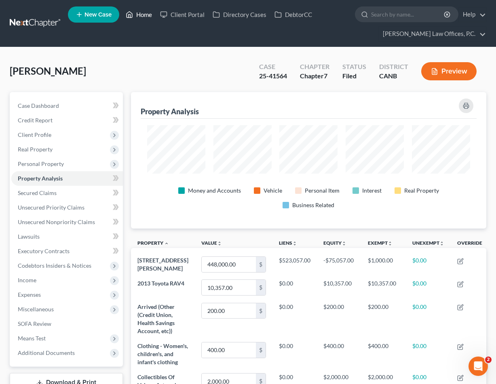
click at [143, 13] on link "Home" at bounding box center [139, 14] width 34 height 15
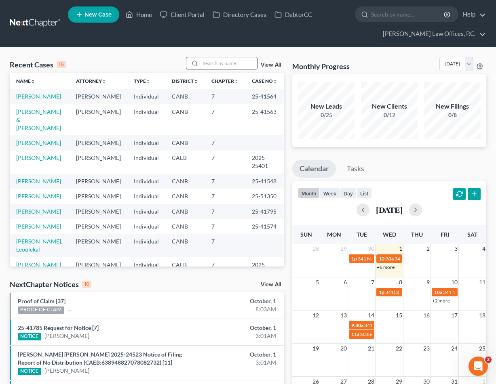
click at [236, 60] on input "search" at bounding box center [228, 63] width 57 height 12
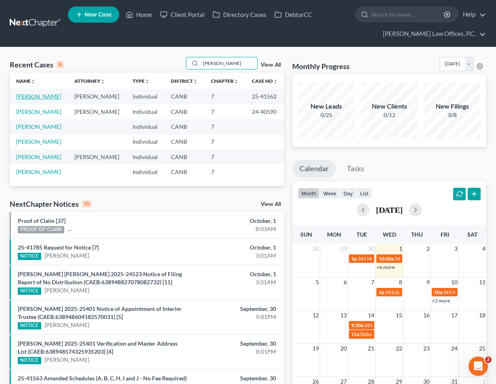
type input "[PERSON_NAME]"
click at [38, 94] on link "[PERSON_NAME]" at bounding box center [38, 96] width 45 height 7
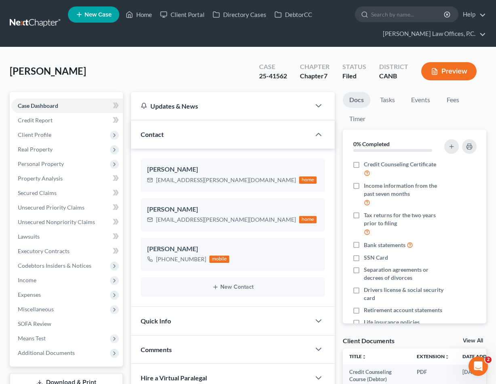
drag, startPoint x: 133, startPoint y: 94, endPoint x: 114, endPoint y: 2, distance: 94.1
click at [133, 93] on div "Updates & News" at bounding box center [221, 106] width 180 height 28
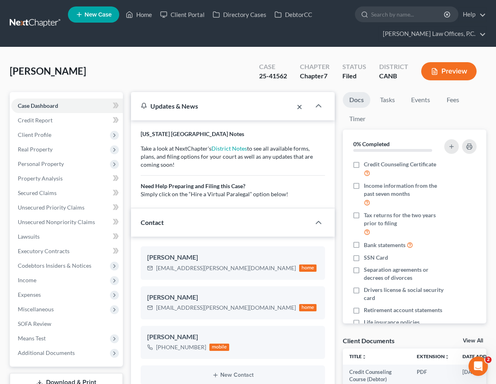
click at [302, 106] on button "×" at bounding box center [300, 107] width 6 height 10
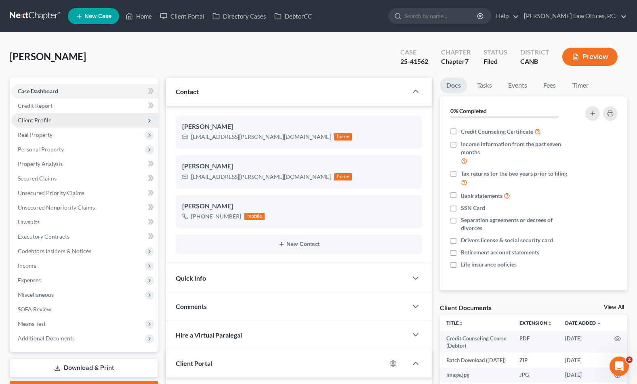
click at [111, 119] on span "Client Profile" at bounding box center [84, 120] width 147 height 15
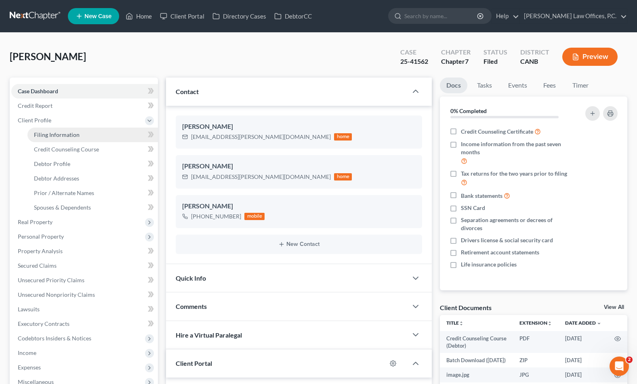
click at [107, 131] on link "Filing Information" at bounding box center [92, 135] width 130 height 15
select select "1"
select select "0"
select select "4"
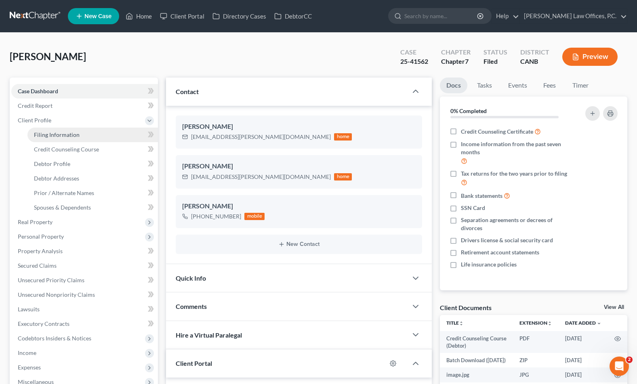
select select "0"
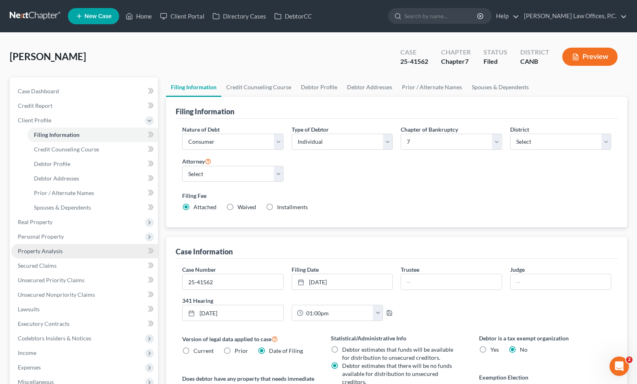
click at [73, 246] on link "Property Analysis" at bounding box center [84, 251] width 147 height 15
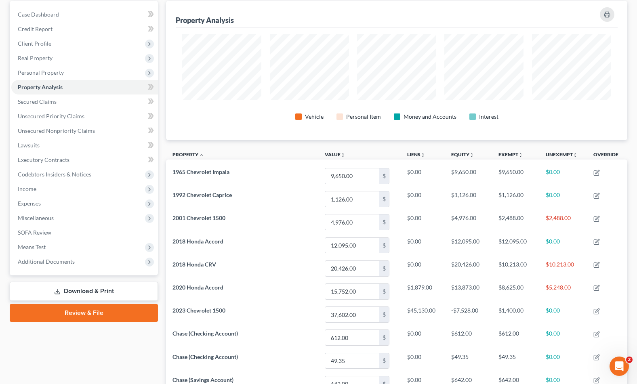
scroll to position [130, 0]
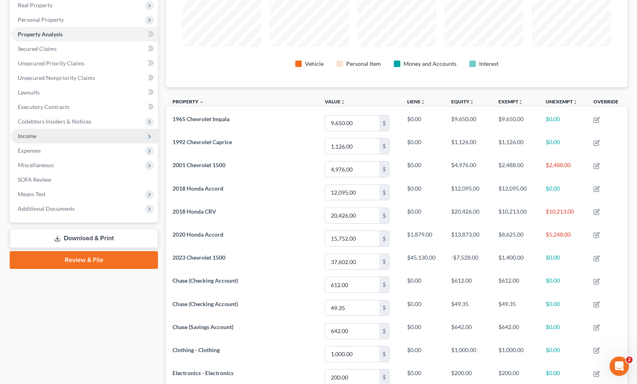
click at [95, 134] on span "Income" at bounding box center [84, 136] width 147 height 15
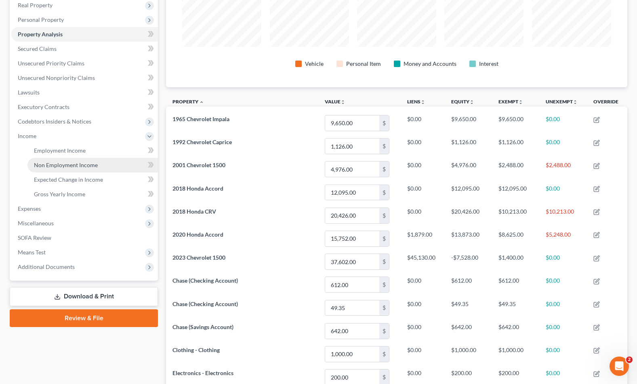
click at [82, 158] on link "Non Employment Income" at bounding box center [92, 165] width 130 height 15
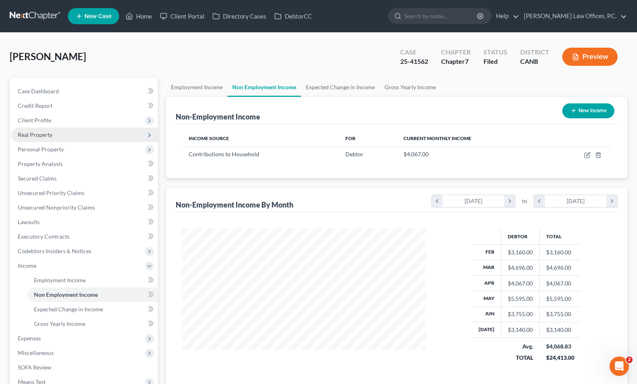
scroll to position [145, 260]
click at [199, 97] on div "Non-Employment Income New Income" at bounding box center [397, 110] width 442 height 27
click at [194, 88] on link "Employment Income" at bounding box center [196, 87] width 61 height 19
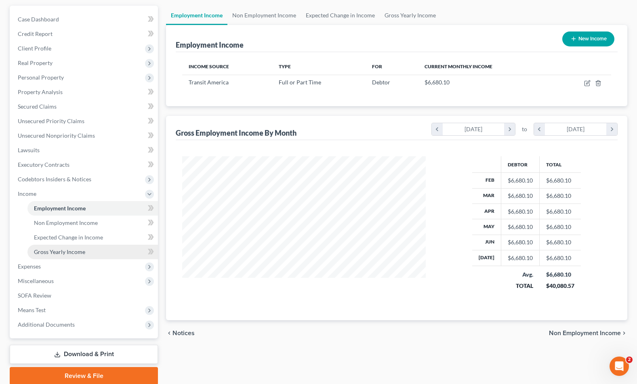
scroll to position [63, 0]
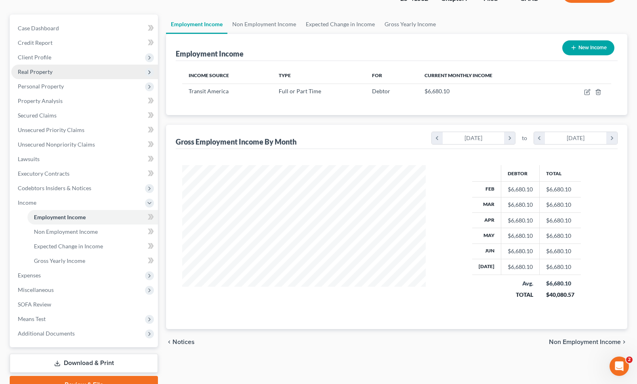
click at [58, 75] on span "Real Property" at bounding box center [84, 72] width 147 height 15
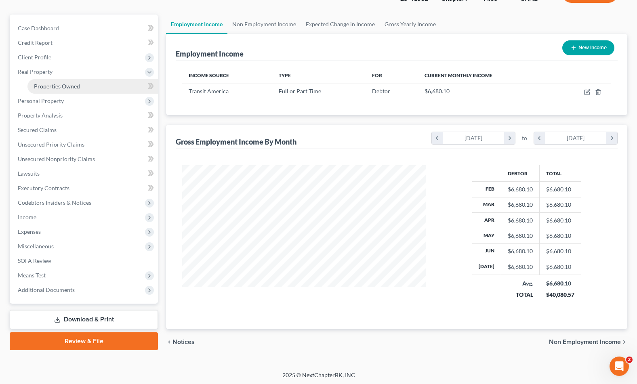
click at [57, 86] on span "Properties Owned" at bounding box center [57, 86] width 46 height 7
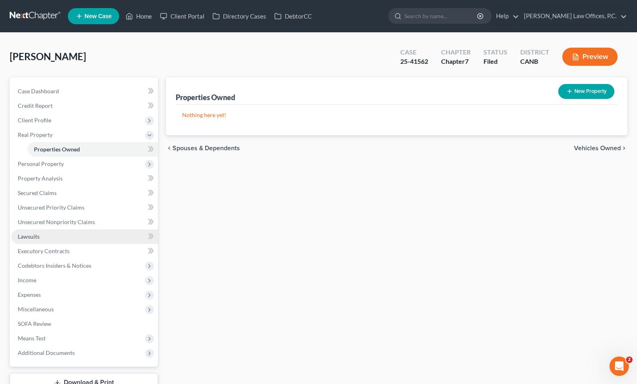
click at [70, 240] on link "Lawsuits" at bounding box center [84, 236] width 147 height 15
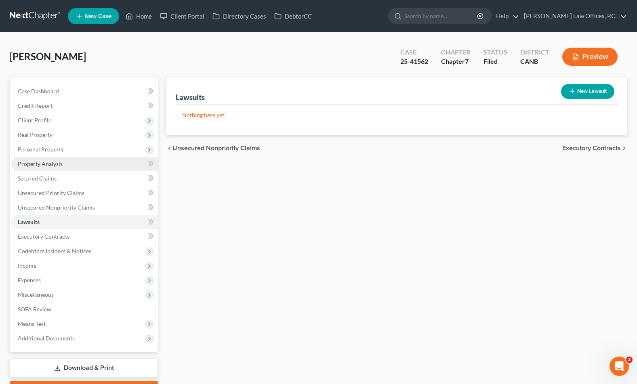
click at [77, 164] on link "Property Analysis" at bounding box center [84, 164] width 147 height 15
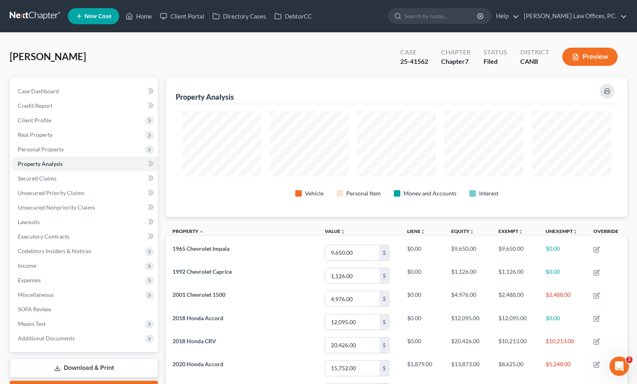
scroll to position [403816, 403494]
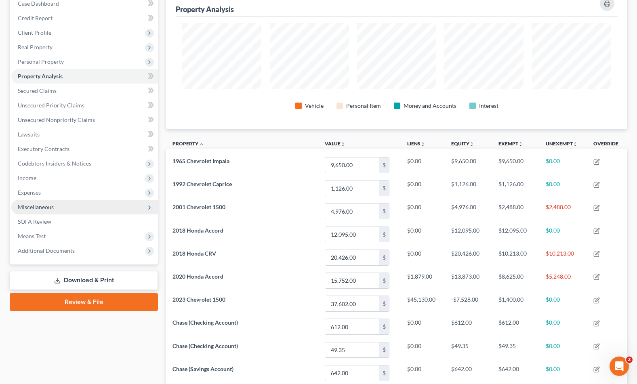
click at [86, 201] on span "Miscellaneous" at bounding box center [84, 207] width 147 height 15
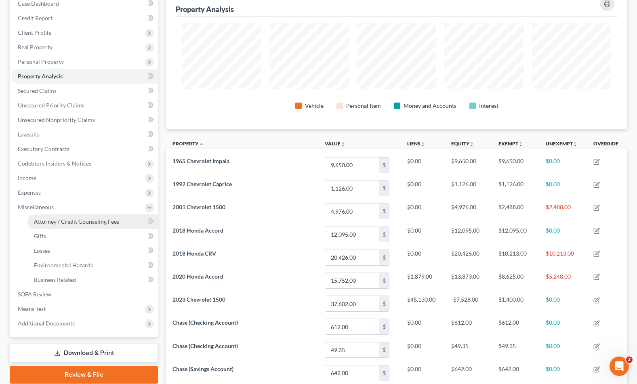
click at [89, 221] on span "Attorney / Credit Counseling Fees" at bounding box center [76, 221] width 85 height 7
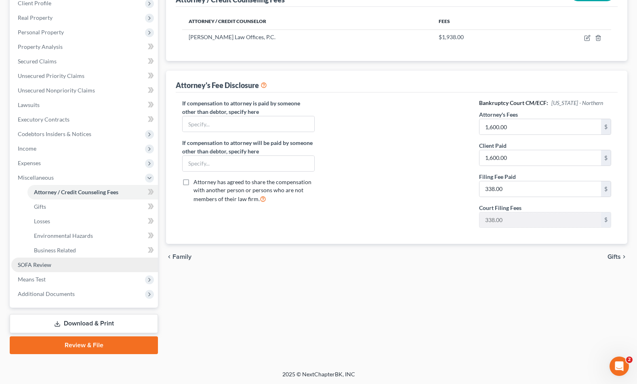
click at [67, 264] on link "SOFA Review" at bounding box center [84, 265] width 147 height 15
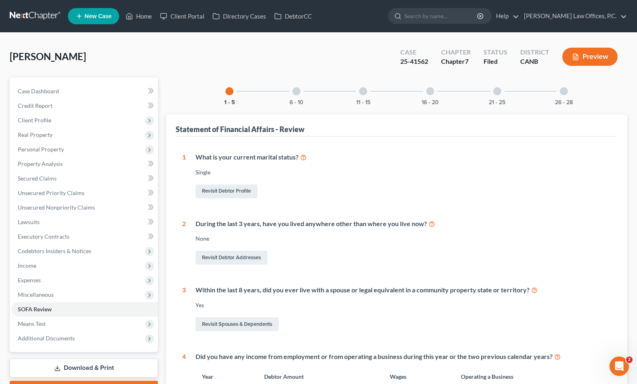
click at [293, 97] on div "6 - 10" at bounding box center [296, 91] width 27 height 27
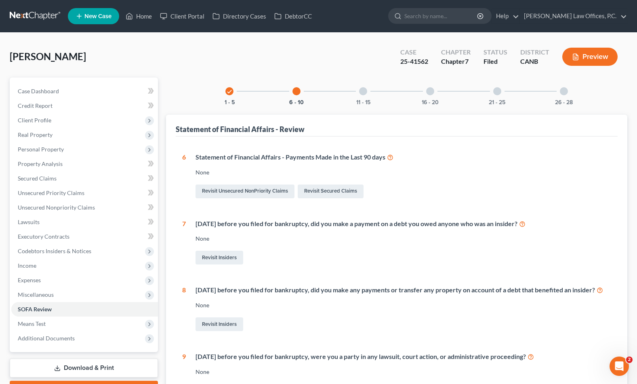
click at [368, 98] on div "11 - 15" at bounding box center [362, 91] width 27 height 27
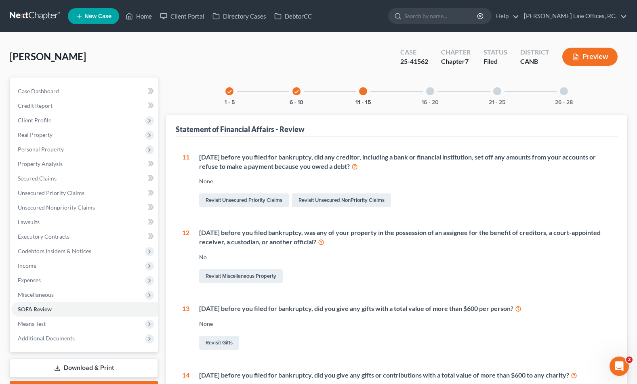
click at [432, 95] on div "16 - 20" at bounding box center [429, 91] width 27 height 27
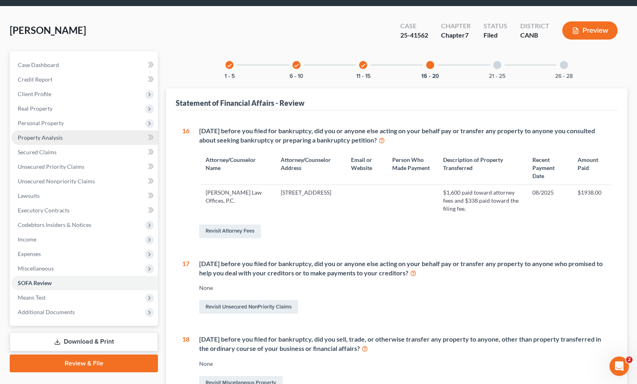
click at [84, 141] on link "Property Analysis" at bounding box center [84, 137] width 147 height 15
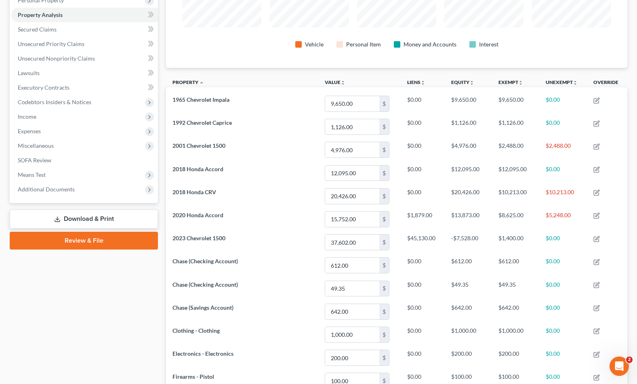
scroll to position [150, 0]
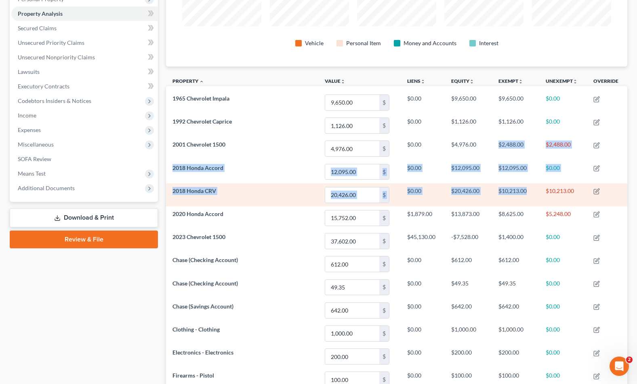
drag, startPoint x: 496, startPoint y: 143, endPoint x: 525, endPoint y: 196, distance: 59.6
click at [525, 196] on tbody "1965 Chevrolet Impala 9,650.00 $ $0.00 $9,650.00 $9,650.00 $0.00 1992 Chevrolet…" at bounding box center [396, 310] width 461 height 439
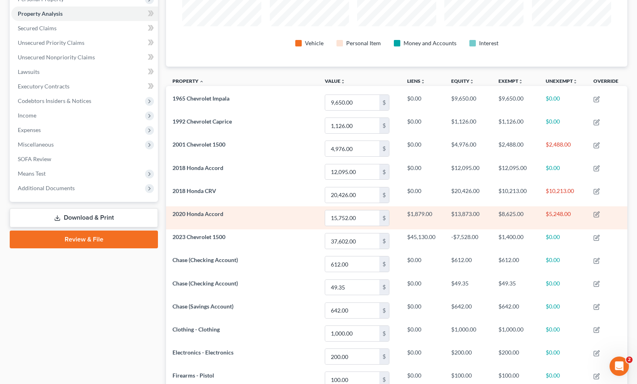
click at [513, 212] on td "$8,625.00" at bounding box center [515, 217] width 47 height 23
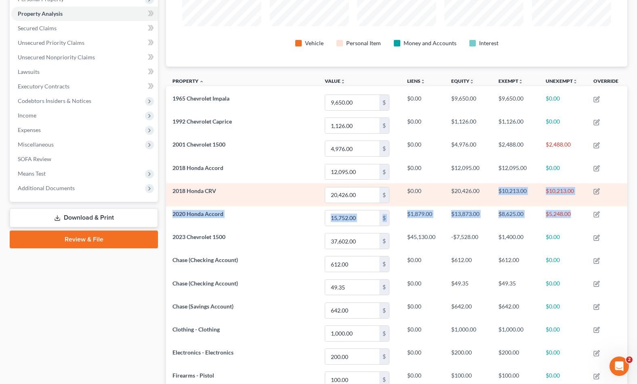
drag, startPoint x: 580, startPoint y: 215, endPoint x: 498, endPoint y: 185, distance: 86.2
click at [498, 185] on tbody "1965 Chevrolet Impala 9,650.00 $ $0.00 $9,650.00 $9,650.00 $0.00 1992 Chevrolet…" at bounding box center [396, 310] width 461 height 439
click at [498, 185] on td "$10,213.00" at bounding box center [515, 194] width 47 height 23
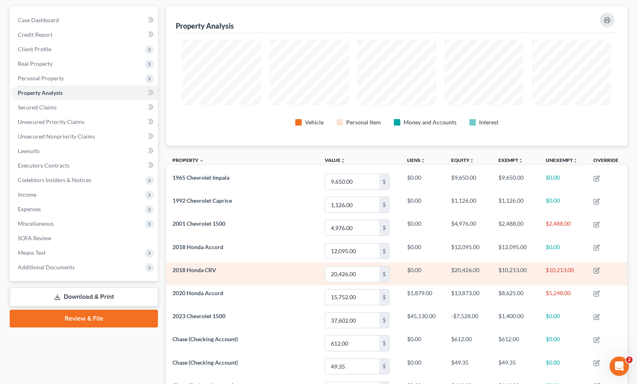
scroll to position [0, 0]
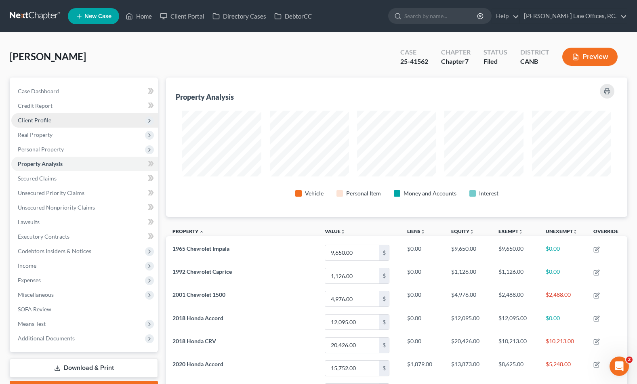
click at [74, 122] on span "Client Profile" at bounding box center [84, 120] width 147 height 15
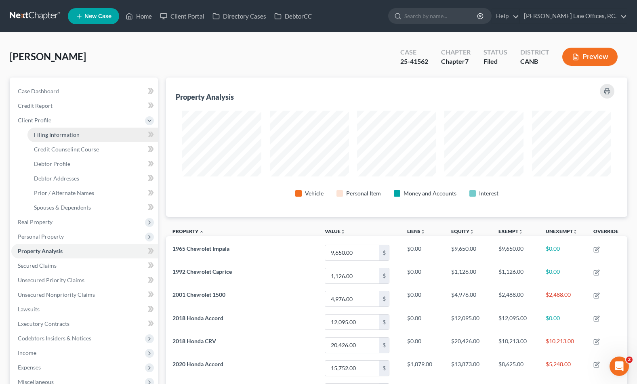
click at [63, 135] on span "Filing Information" at bounding box center [57, 134] width 46 height 7
select select "1"
select select "0"
select select "9"
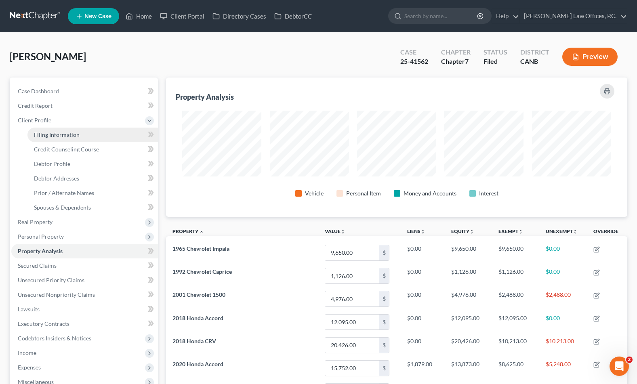
select select "0"
select select "4"
select select "0"
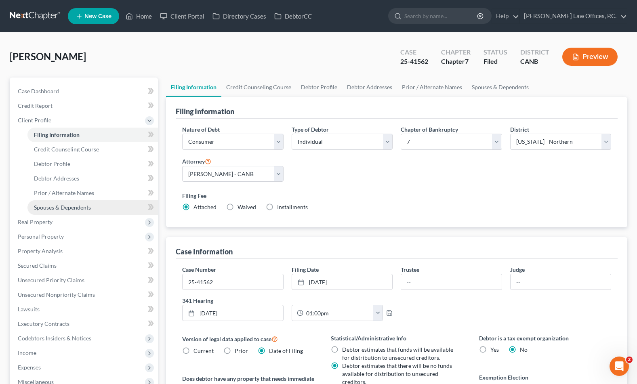
click at [65, 207] on span "Spouses & Dependents" at bounding box center [62, 207] width 57 height 7
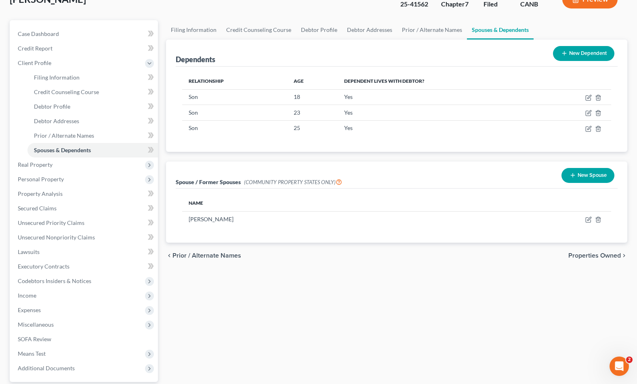
scroll to position [110, 0]
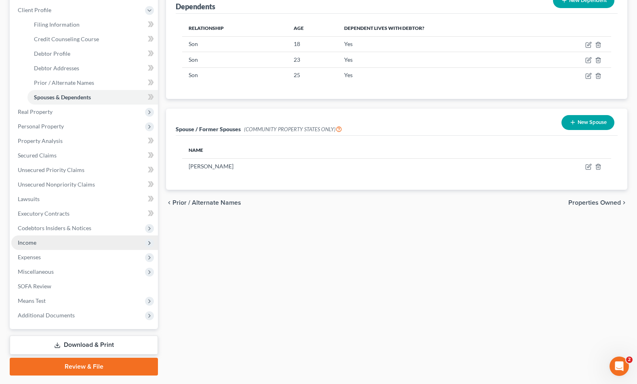
click at [58, 242] on span "Income" at bounding box center [84, 243] width 147 height 15
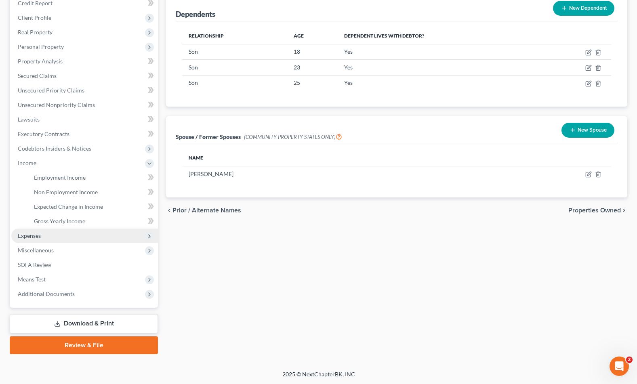
click at [72, 237] on span "Expenses" at bounding box center [84, 236] width 147 height 15
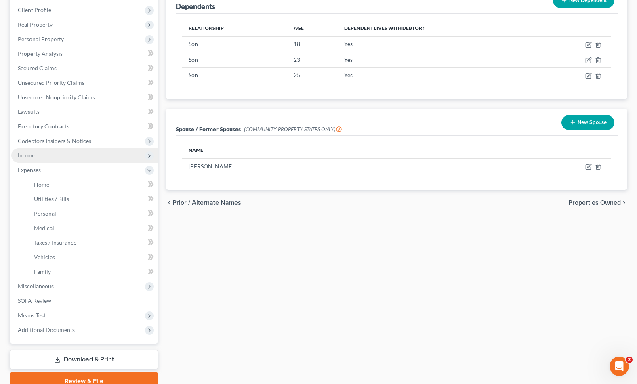
click at [67, 148] on span "Income" at bounding box center [84, 155] width 147 height 15
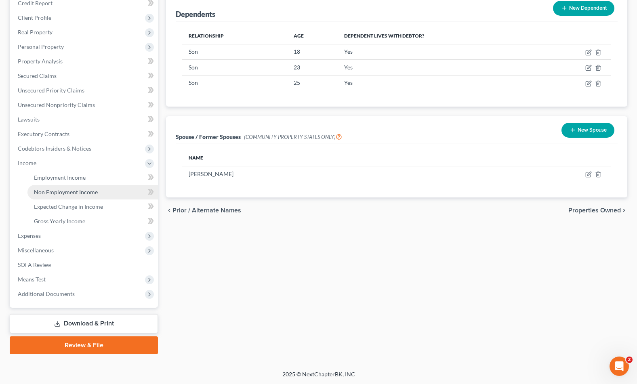
click at [65, 190] on span "Non Employment Income" at bounding box center [66, 192] width 64 height 7
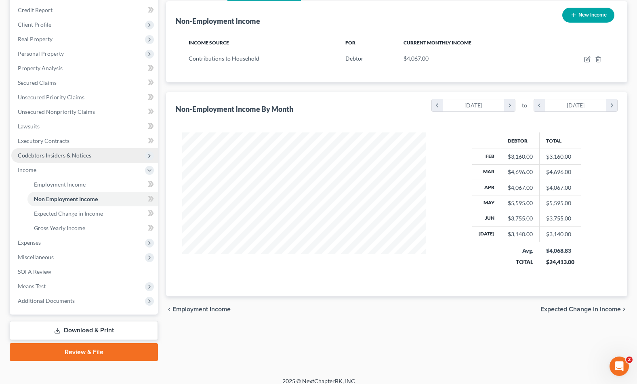
scroll to position [103, 0]
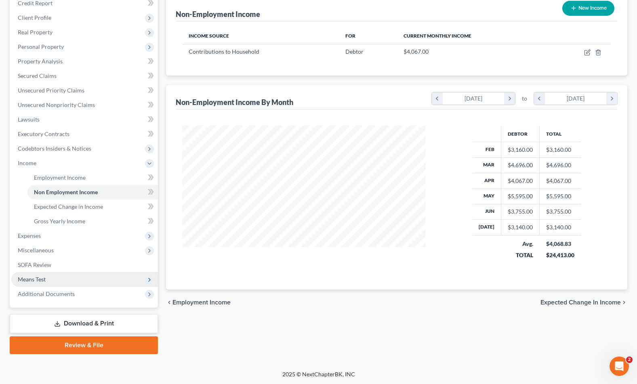
click at [52, 272] on span "Means Test" at bounding box center [84, 279] width 147 height 15
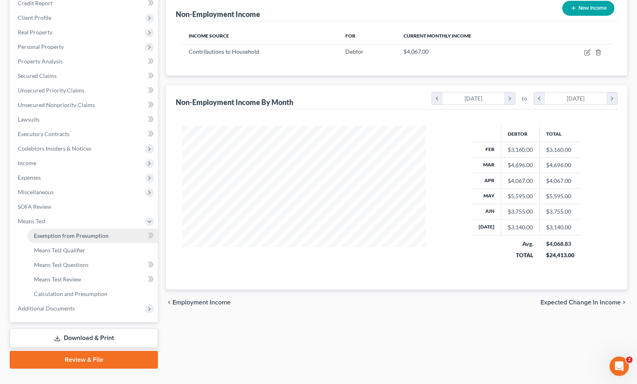
click at [91, 232] on span "Exemption from Presumption" at bounding box center [71, 235] width 75 height 7
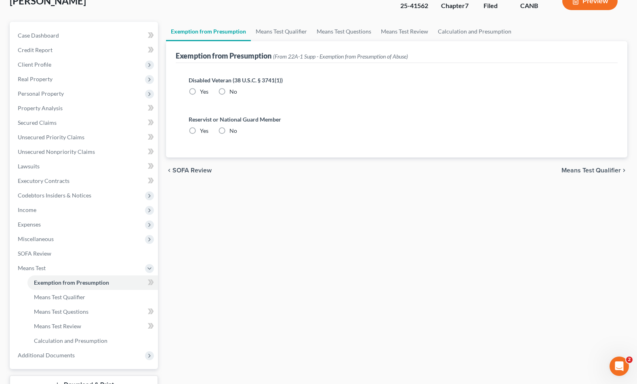
radio input "true"
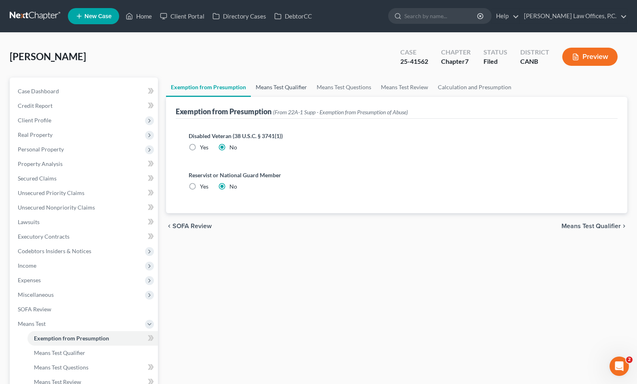
click at [277, 88] on link "Means Test Qualifier" at bounding box center [281, 87] width 61 height 19
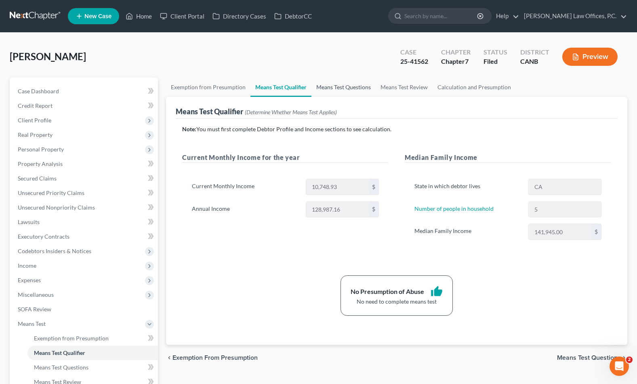
click at [348, 83] on link "Means Test Questions" at bounding box center [343, 87] width 64 height 19
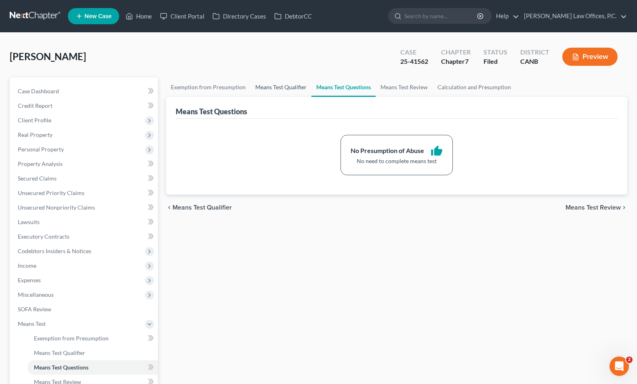
click at [289, 84] on link "Means Test Qualifier" at bounding box center [280, 87] width 61 height 19
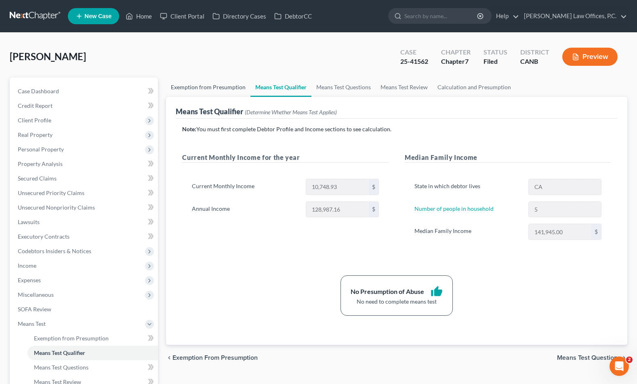
click at [183, 85] on link "Exemption from Presumption" at bounding box center [208, 87] width 84 height 19
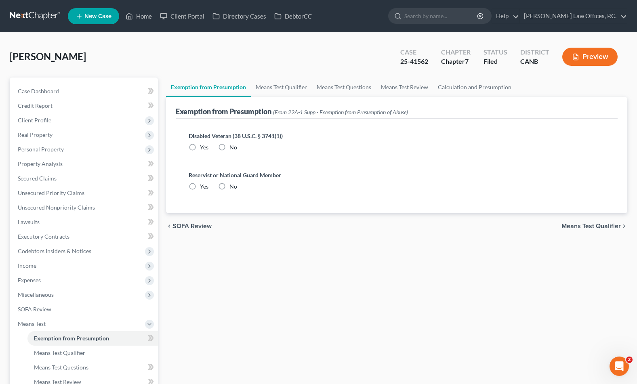
radio input "true"
click at [271, 84] on link "Means Test Qualifier" at bounding box center [281, 87] width 61 height 19
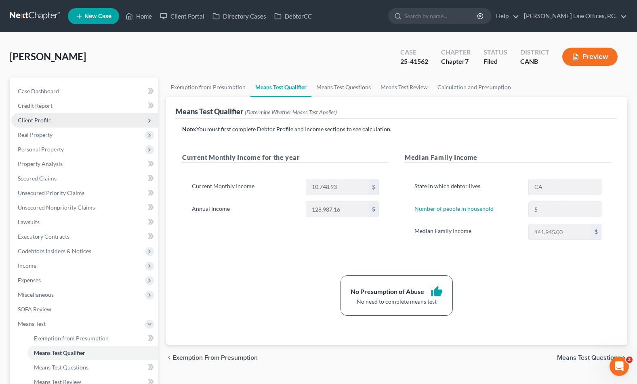
click at [81, 122] on span "Client Profile" at bounding box center [84, 120] width 147 height 15
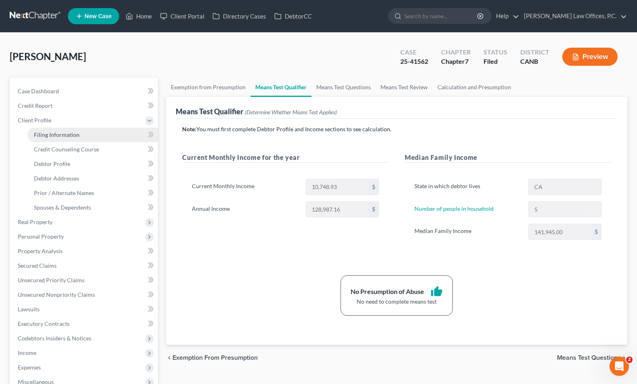
click at [86, 131] on link "Filing Information" at bounding box center [92, 135] width 130 height 15
select select "1"
select select "0"
select select "9"
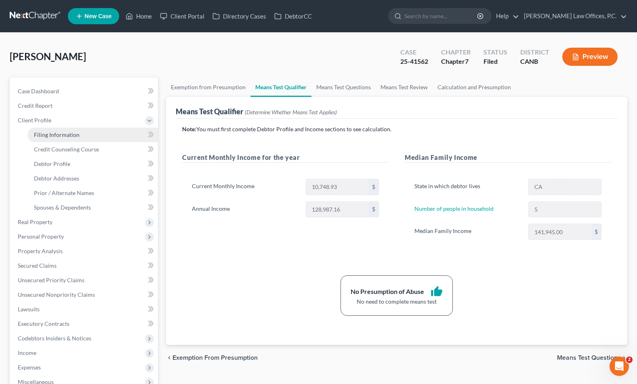
select select "0"
select select "4"
select select "0"
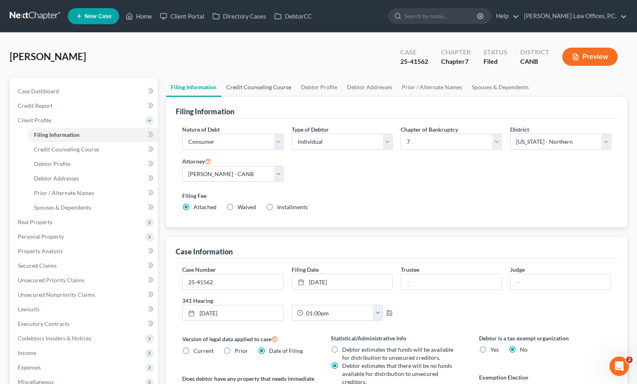
click at [275, 88] on link "Credit Counseling Course" at bounding box center [258, 87] width 75 height 19
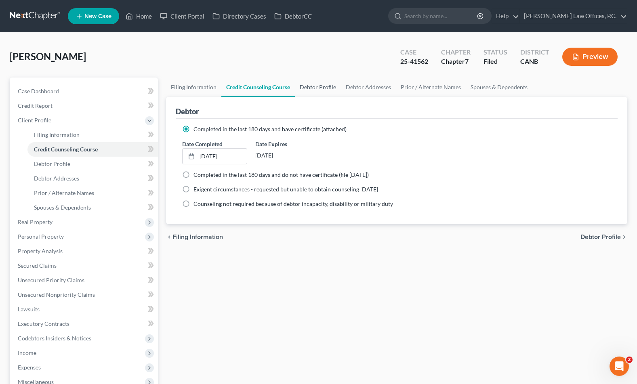
click at [314, 88] on link "Debtor Profile" at bounding box center [318, 87] width 46 height 19
select select "0"
select select "4"
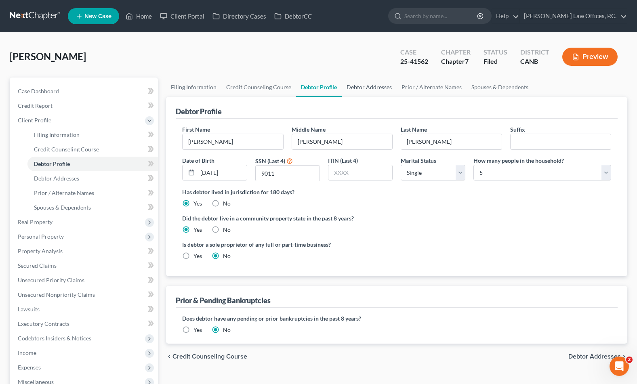
click at [364, 88] on link "Debtor Addresses" at bounding box center [369, 87] width 55 height 19
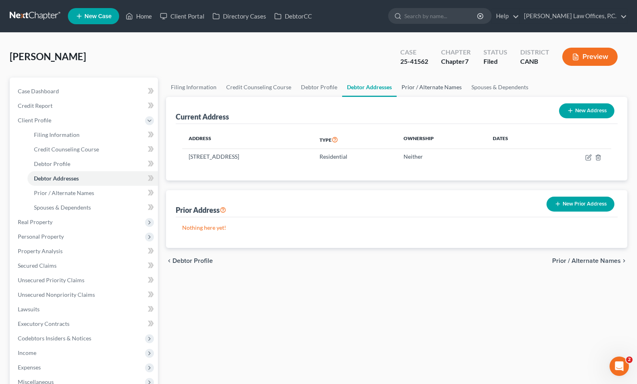
click at [407, 87] on link "Prior / Alternate Names" at bounding box center [432, 87] width 70 height 19
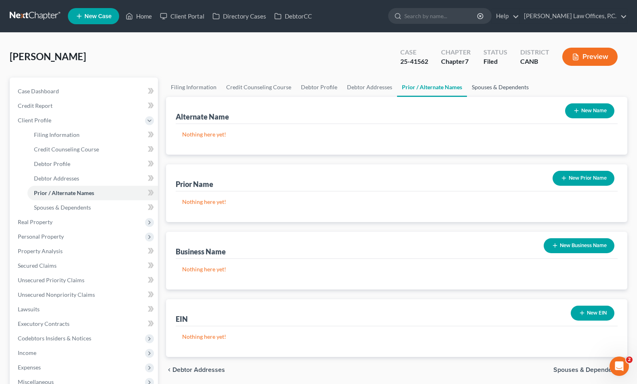
click at [475, 84] on link "Spouses & Dependents" at bounding box center [500, 87] width 67 height 19
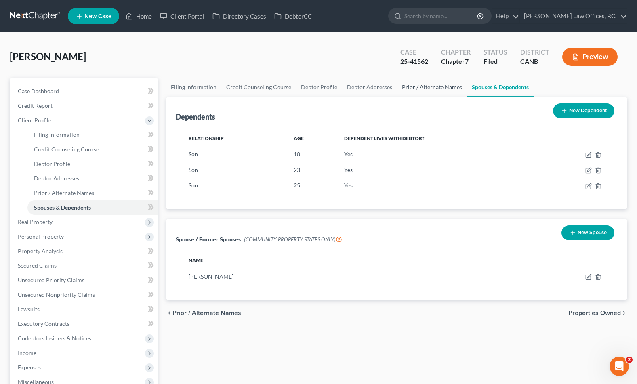
click at [419, 86] on link "Prior / Alternate Names" at bounding box center [432, 87] width 70 height 19
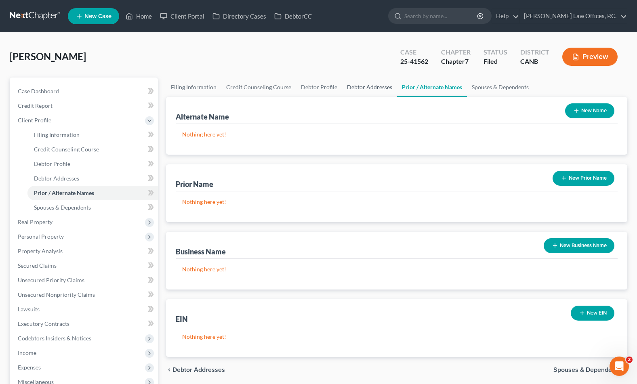
click at [375, 87] on link "Debtor Addresses" at bounding box center [369, 87] width 55 height 19
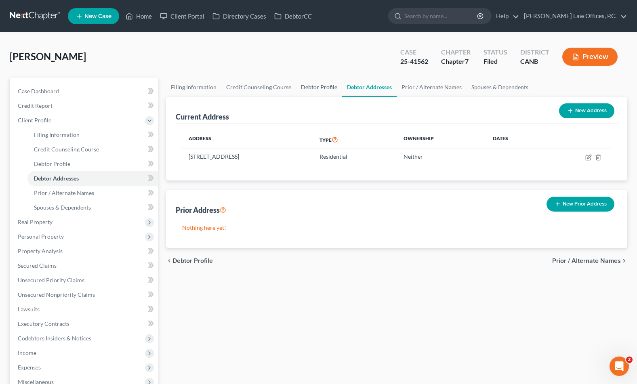
click at [317, 87] on link "Debtor Profile" at bounding box center [319, 87] width 46 height 19
select select "0"
select select "4"
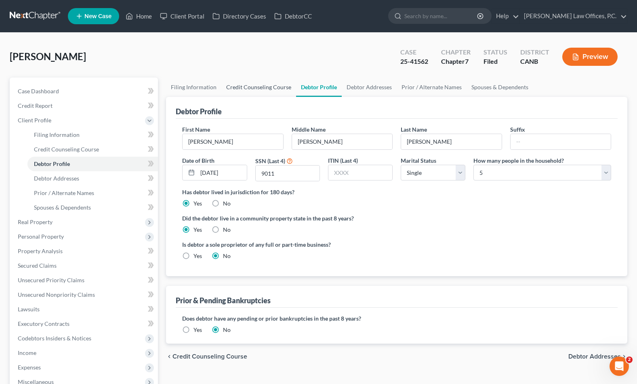
click at [262, 88] on link "Credit Counseling Course" at bounding box center [258, 87] width 75 height 19
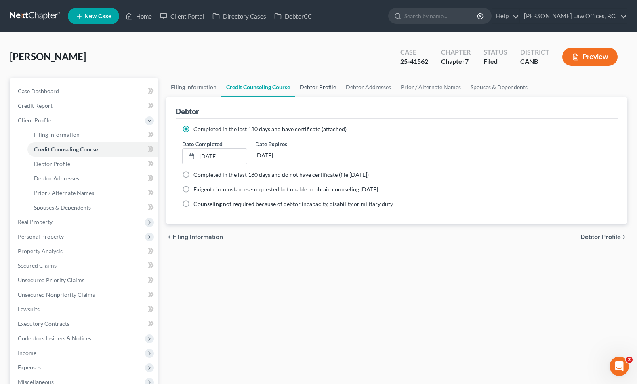
click at [332, 88] on link "Debtor Profile" at bounding box center [318, 87] width 46 height 19
select select "0"
select select "4"
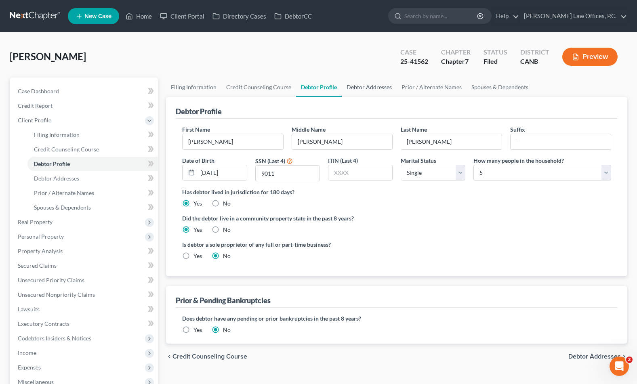
click at [370, 87] on link "Debtor Addresses" at bounding box center [369, 87] width 55 height 19
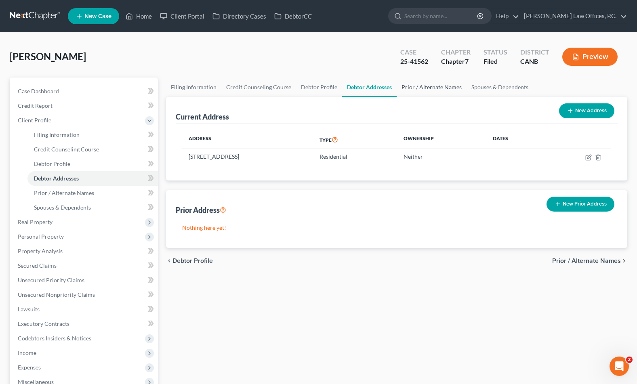
click at [427, 88] on link "Prior / Alternate Names" at bounding box center [432, 87] width 70 height 19
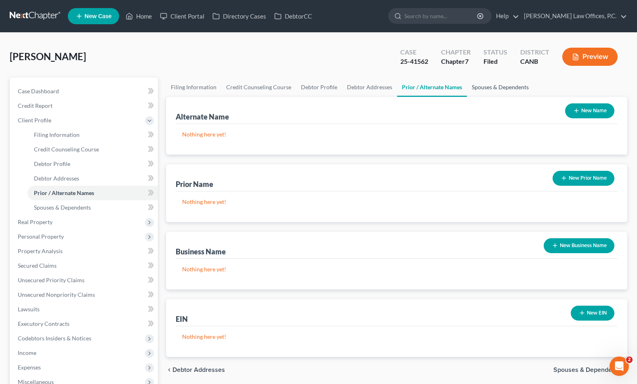
click at [494, 89] on link "Spouses & Dependents" at bounding box center [500, 87] width 67 height 19
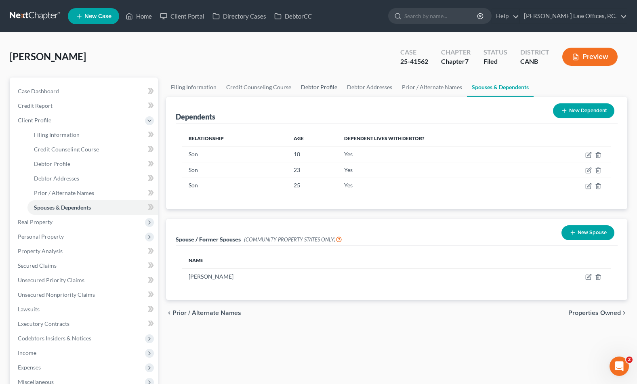
click at [308, 82] on link "Debtor Profile" at bounding box center [319, 87] width 46 height 19
select select "0"
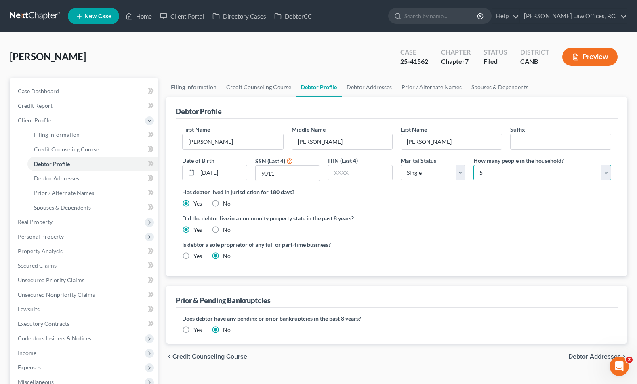
click at [498, 168] on select "Select 1 2 3 4 5 6 7 8 9 10 11 12 13 14 15 16 17 18 19 20" at bounding box center [542, 173] width 138 height 16
select select "3"
click at [473, 165] on select "Select 1 2 3 4 5 6 7 8 9 10 11 12 13 14 15 16 17 18 19 20" at bounding box center [542, 173] width 138 height 16
click at [423, 107] on div "Debtor Profile" at bounding box center [397, 108] width 442 height 22
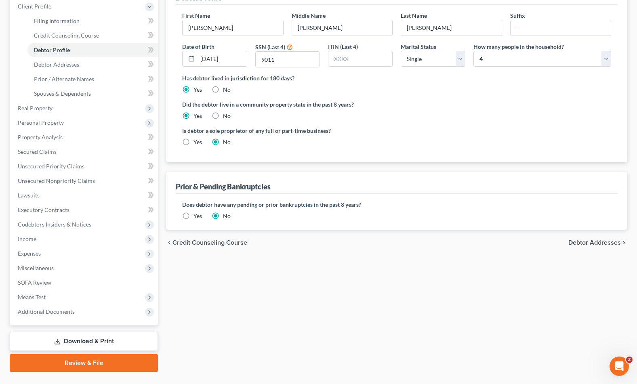
scroll to position [132, 0]
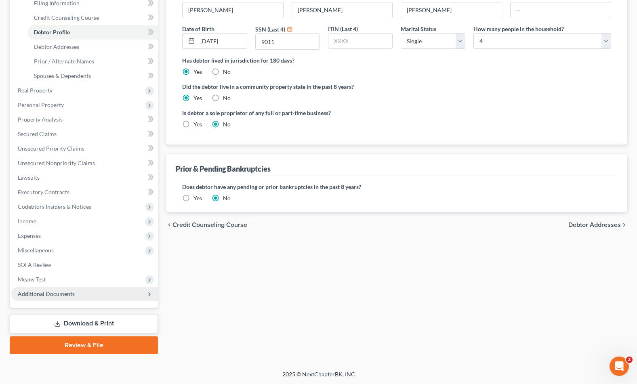
click at [90, 290] on span "Additional Documents" at bounding box center [84, 294] width 147 height 15
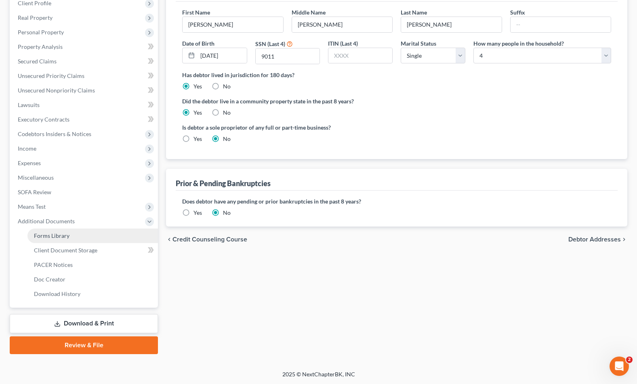
click at [100, 233] on link "Forms Library" at bounding box center [92, 236] width 130 height 15
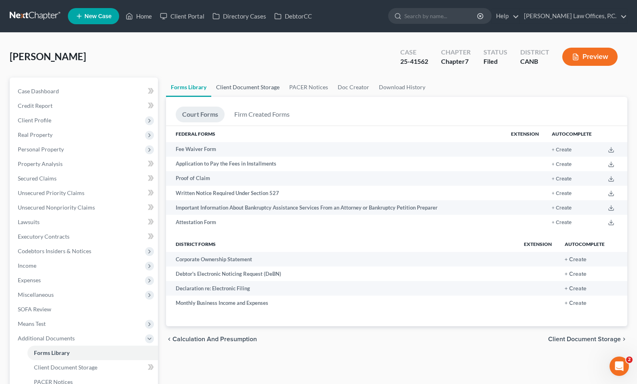
click at [251, 90] on link "Client Document Storage" at bounding box center [247, 87] width 73 height 19
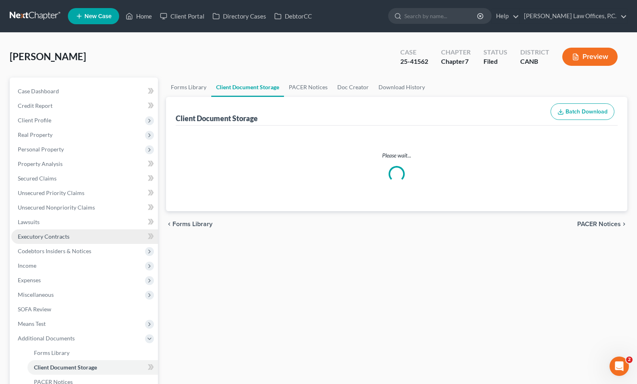
select select "0"
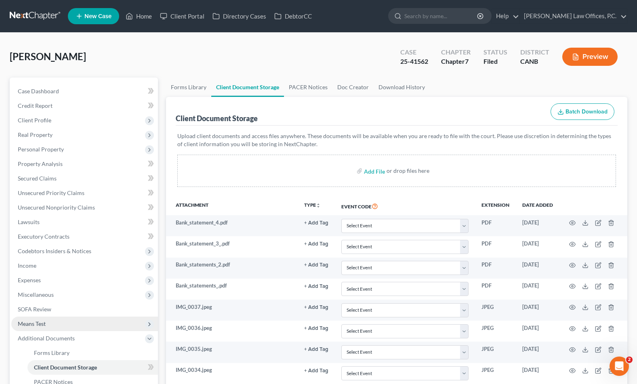
click at [79, 326] on span "Means Test" at bounding box center [84, 324] width 147 height 15
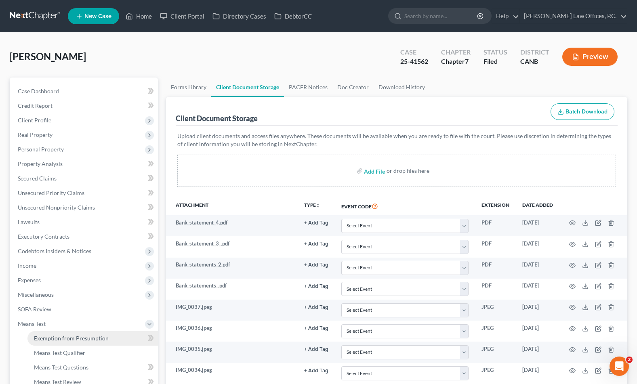
click at [73, 343] on link "Exemption from Presumption" at bounding box center [92, 338] width 130 height 15
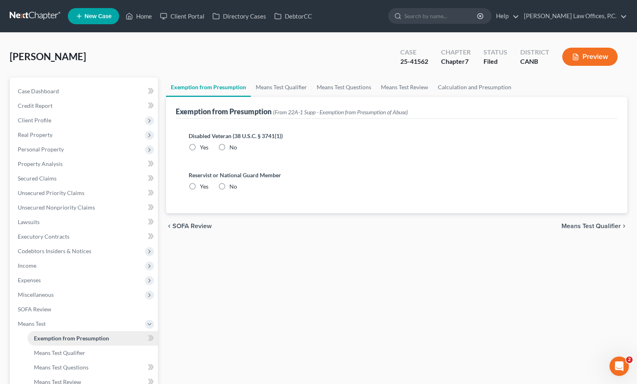
radio input "true"
click at [291, 80] on link "Means Test Qualifier" at bounding box center [281, 87] width 61 height 19
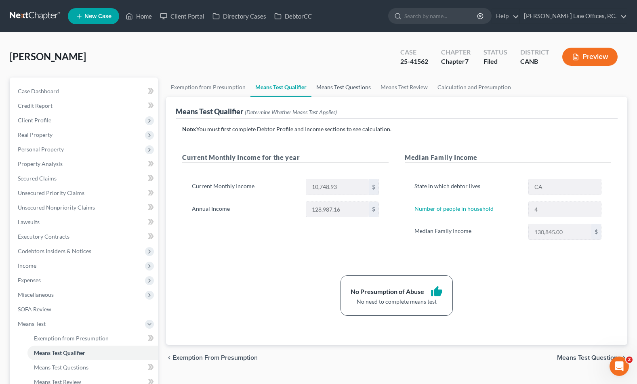
click at [339, 89] on link "Means Test Questions" at bounding box center [343, 87] width 64 height 19
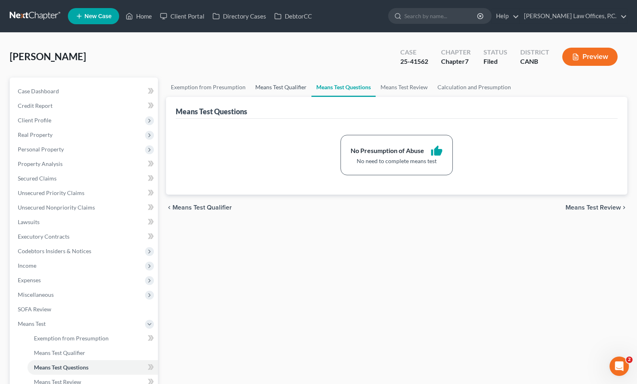
click at [290, 89] on link "Means Test Qualifier" at bounding box center [280, 87] width 61 height 19
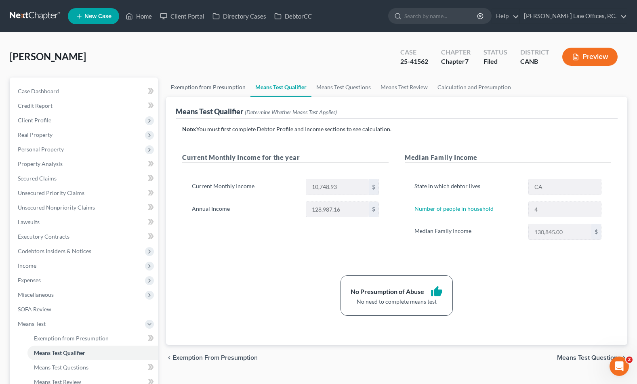
click at [229, 92] on link "Exemption from Presumption" at bounding box center [208, 87] width 84 height 19
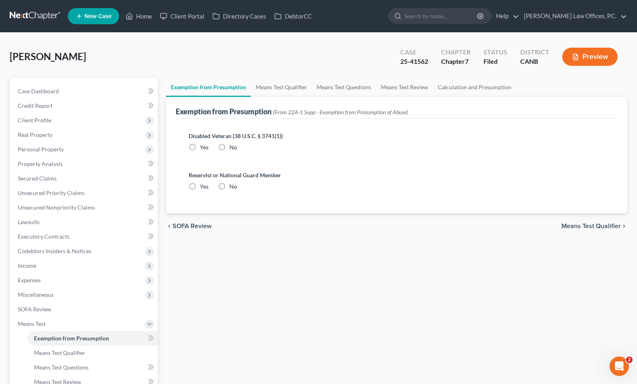
radio input "true"
click at [284, 87] on link "Means Test Qualifier" at bounding box center [281, 87] width 61 height 19
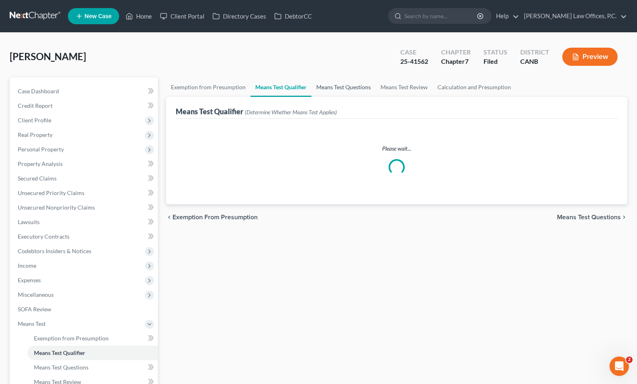
click at [347, 84] on link "Means Test Questions" at bounding box center [343, 87] width 64 height 19
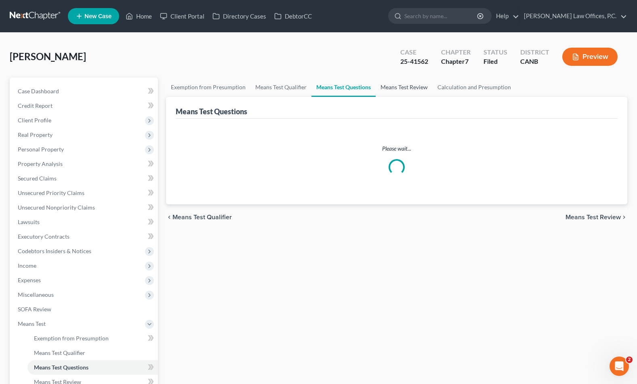
click at [389, 85] on link "Means Test Review" at bounding box center [404, 87] width 57 height 19
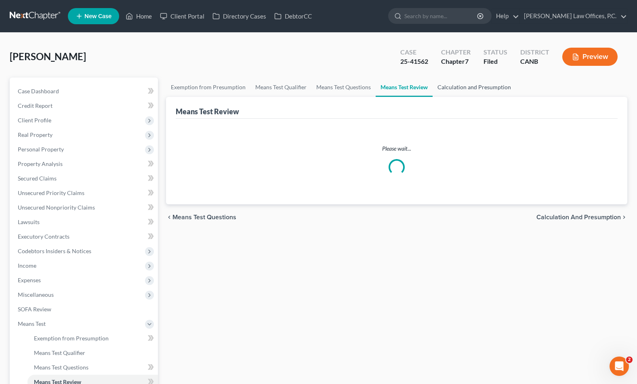
click at [475, 85] on link "Calculation and Presumption" at bounding box center [474, 87] width 83 height 19
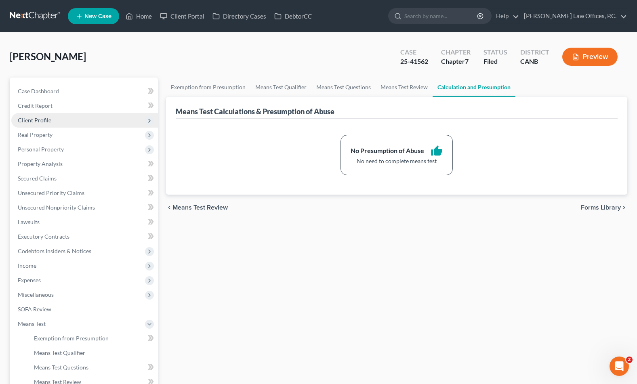
click at [97, 119] on span "Client Profile" at bounding box center [84, 120] width 147 height 15
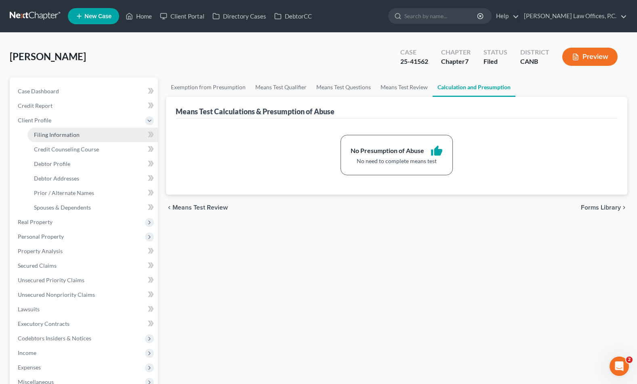
click at [80, 128] on link "Filing Information" at bounding box center [92, 135] width 130 height 15
select select "1"
select select "0"
select select "9"
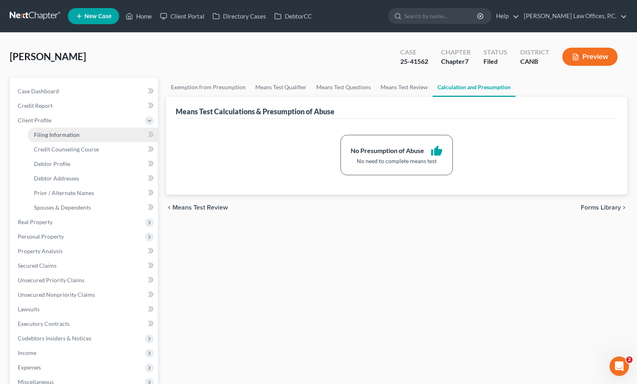
select select "0"
select select "4"
select select "0"
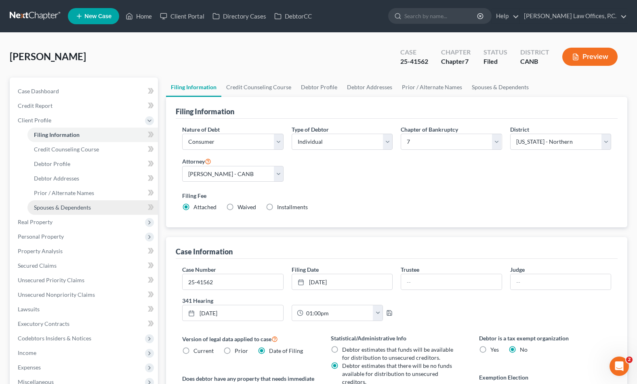
click at [98, 210] on link "Spouses & Dependents" at bounding box center [92, 207] width 130 height 15
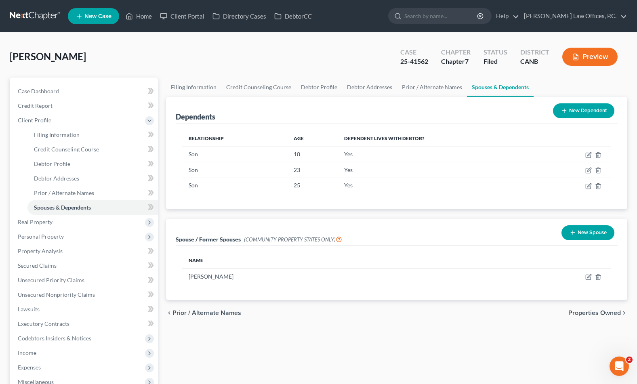
click at [291, 113] on div "Dependents New Dependent" at bounding box center [397, 110] width 442 height 27
click at [465, 14] on input "search" at bounding box center [441, 15] width 74 height 15
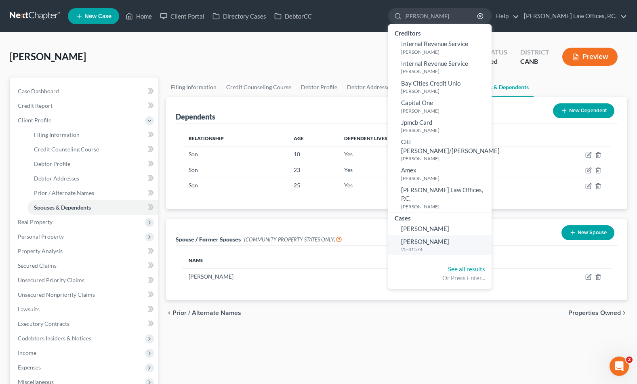
type input "[PERSON_NAME]"
click at [449, 238] on span "[PERSON_NAME]" at bounding box center [425, 241] width 48 height 7
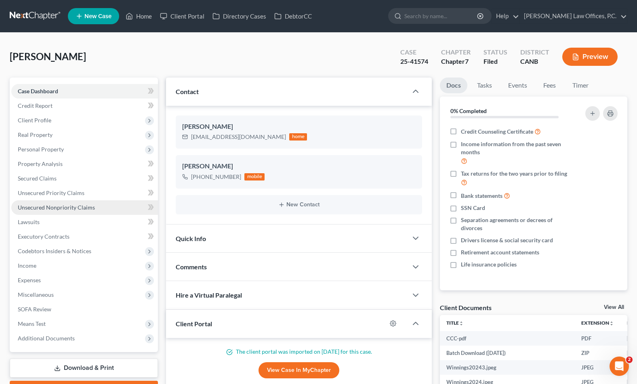
click at [89, 205] on span "Unsecured Nonpriority Claims" at bounding box center [56, 207] width 77 height 7
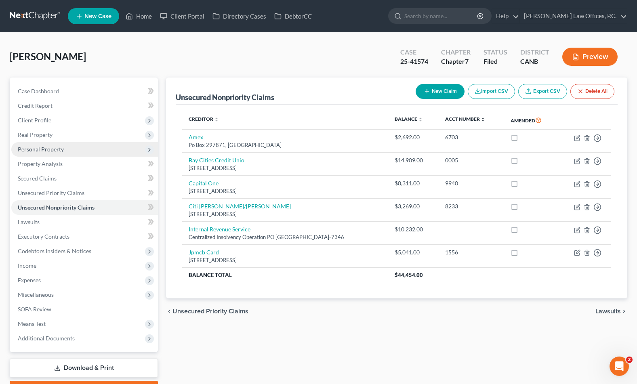
click at [126, 144] on span "Personal Property" at bounding box center [84, 149] width 147 height 15
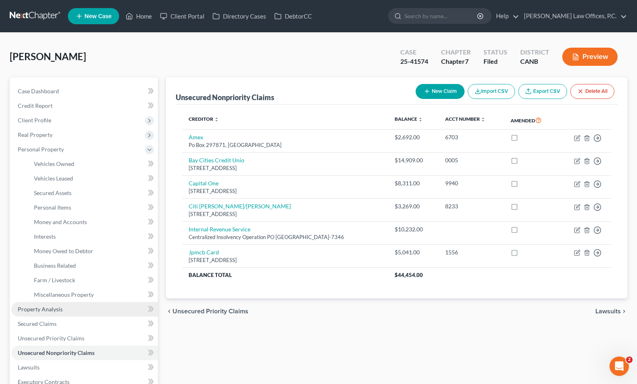
click at [66, 307] on link "Property Analysis" at bounding box center [84, 309] width 147 height 15
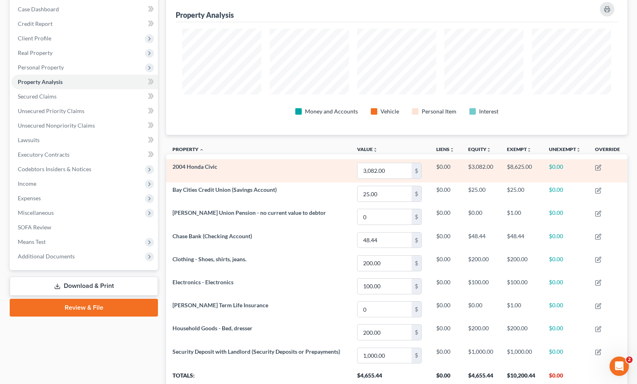
scroll to position [59, 0]
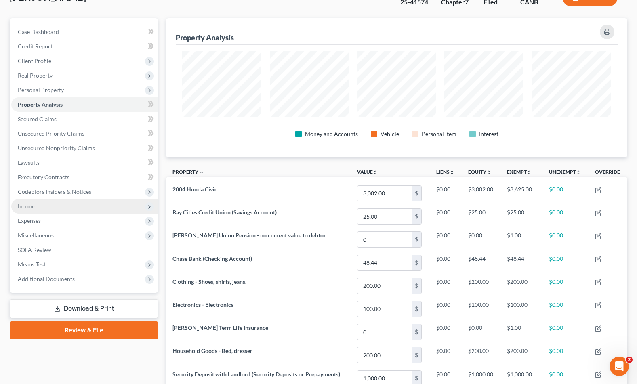
click at [71, 205] on span "Income" at bounding box center [84, 206] width 147 height 15
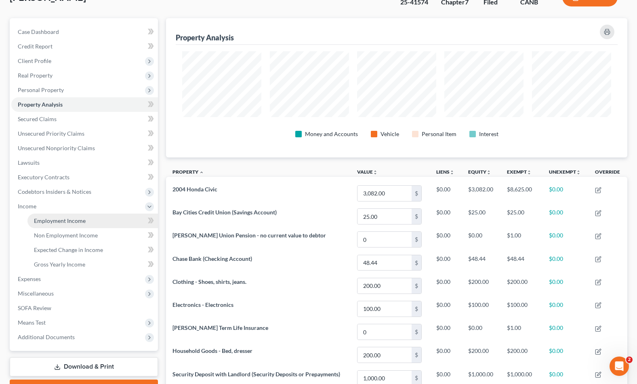
click at [72, 218] on span "Employment Income" at bounding box center [60, 220] width 52 height 7
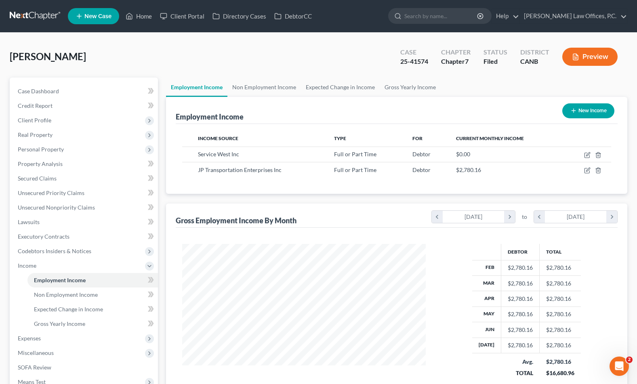
scroll to position [145, 260]
click at [132, 19] on icon at bounding box center [130, 16] width 6 height 6
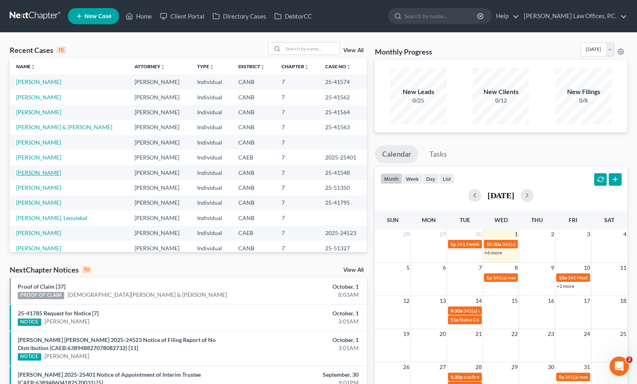
click at [46, 175] on link "[PERSON_NAME]" at bounding box center [38, 172] width 45 height 7
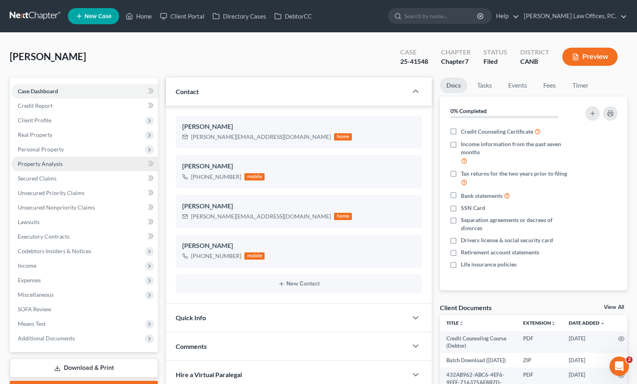
click at [74, 161] on link "Property Analysis" at bounding box center [84, 164] width 147 height 15
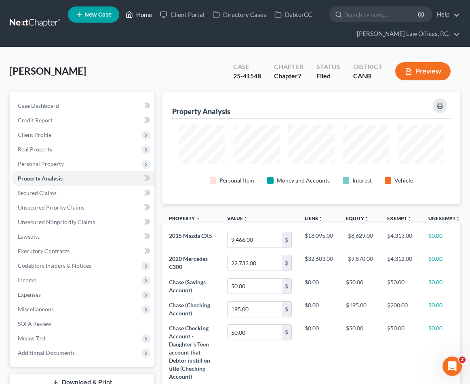
click at [149, 18] on link "Home" at bounding box center [139, 14] width 34 height 15
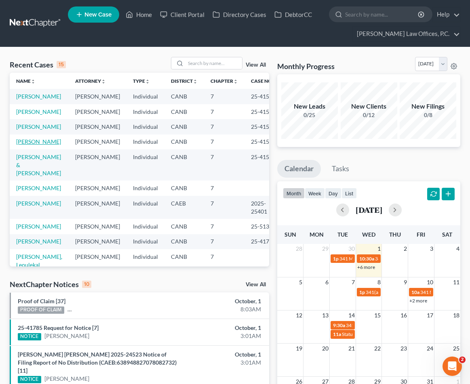
click at [34, 145] on link "[PERSON_NAME]" at bounding box center [38, 141] width 45 height 7
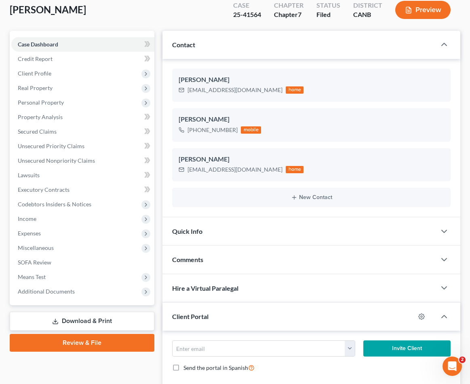
scroll to position [63, 0]
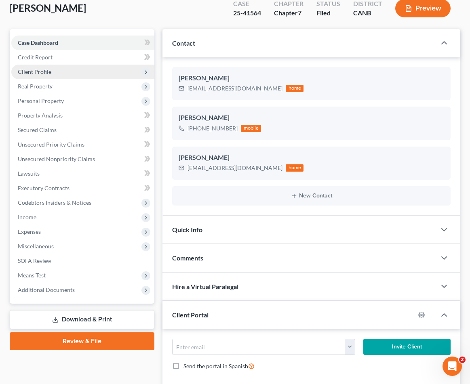
click at [105, 72] on span "Client Profile" at bounding box center [82, 72] width 143 height 15
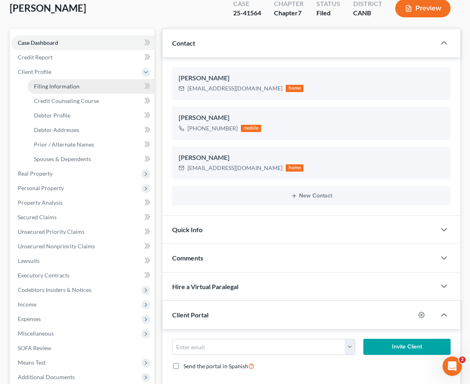
click at [93, 84] on link "Filing Information" at bounding box center [90, 86] width 127 height 15
select select "1"
select select "0"
select select "9"
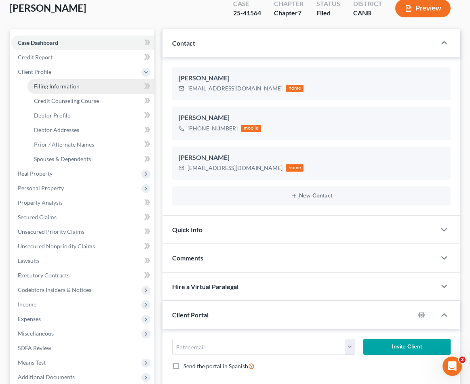
select select "0"
select select "4"
select select "0"
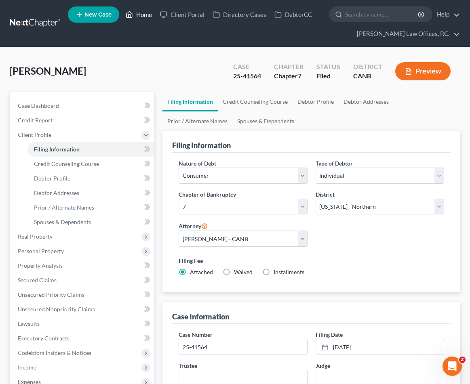
click at [139, 15] on link "Home" at bounding box center [139, 14] width 34 height 15
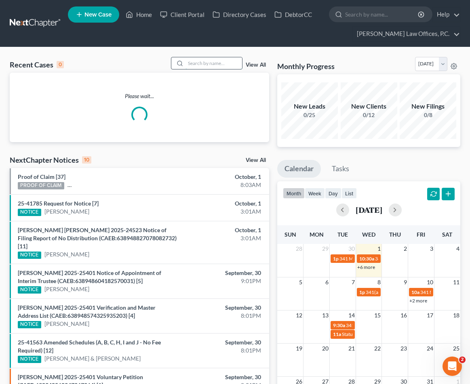
click at [205, 61] on input "search" at bounding box center [213, 63] width 57 height 12
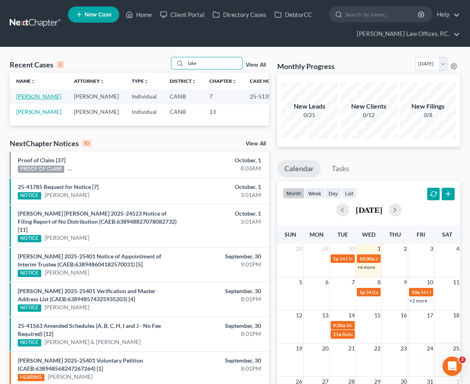
type input "lake"
click at [50, 97] on link "[PERSON_NAME]" at bounding box center [38, 96] width 45 height 7
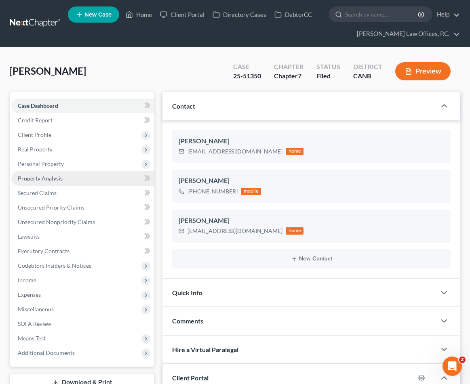
click at [54, 181] on link "Property Analysis" at bounding box center [82, 178] width 143 height 15
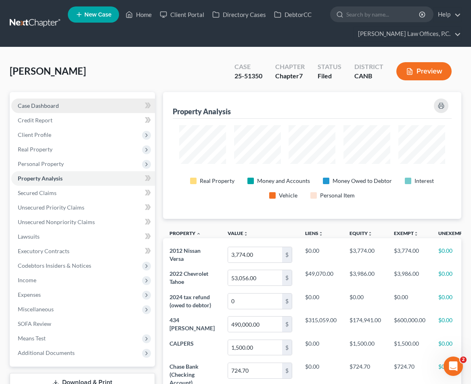
click at [118, 107] on link "Case Dashboard" at bounding box center [83, 106] width 144 height 15
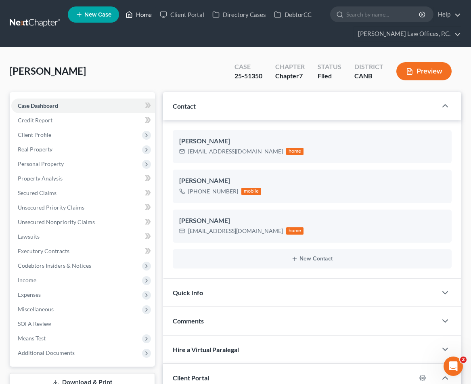
click at [145, 15] on link "Home" at bounding box center [139, 14] width 34 height 15
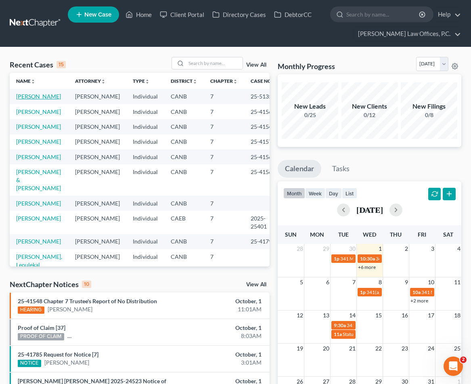
click at [40, 99] on link "[PERSON_NAME]" at bounding box center [38, 96] width 45 height 7
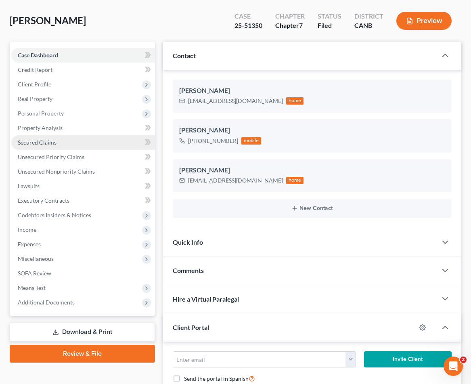
scroll to position [69, 0]
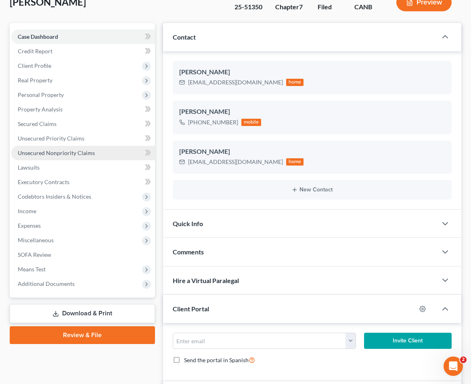
click at [79, 157] on link "Unsecured Nonpriority Claims" at bounding box center [83, 153] width 144 height 15
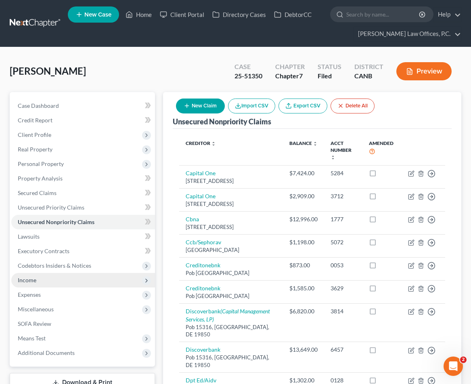
click at [56, 282] on span "Income" at bounding box center [83, 280] width 144 height 15
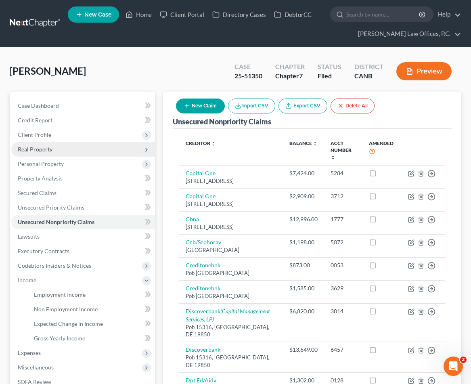
click at [68, 147] on span "Real Property" at bounding box center [83, 149] width 144 height 15
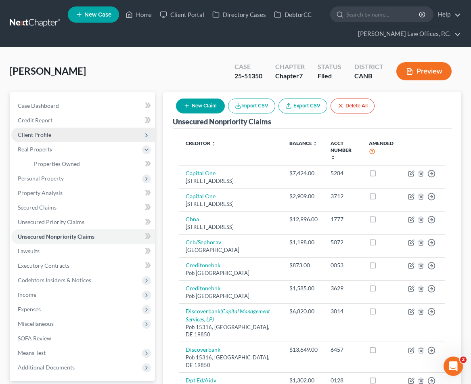
click at [82, 132] on span "Client Profile" at bounding box center [83, 135] width 144 height 15
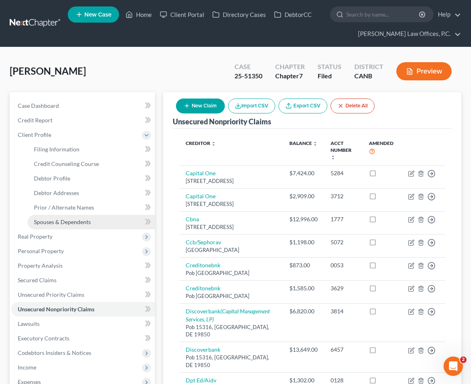
click at [75, 221] on span "Spouses & Dependents" at bounding box center [62, 222] width 57 height 7
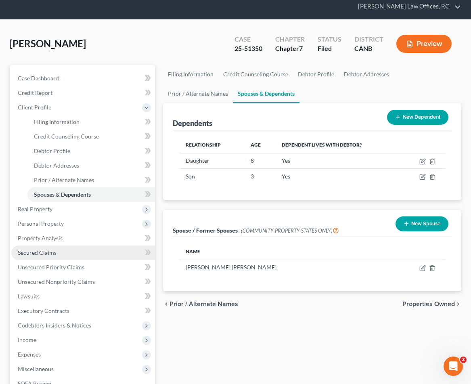
click at [89, 251] on link "Secured Claims" at bounding box center [83, 253] width 144 height 15
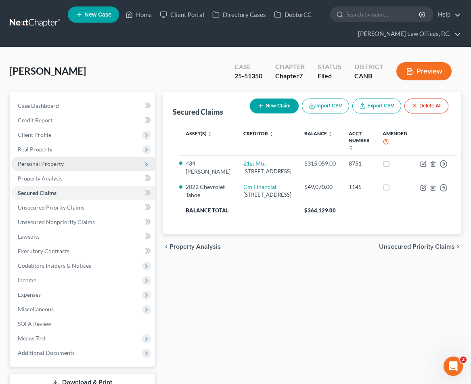
click at [97, 164] on span "Personal Property" at bounding box center [83, 164] width 144 height 15
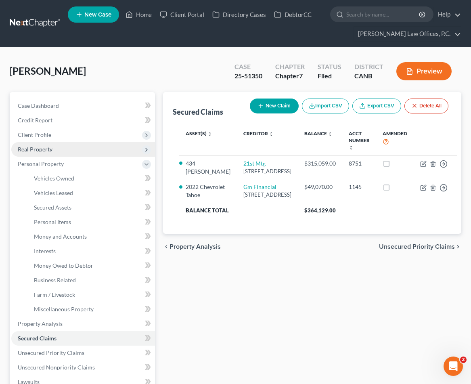
click at [77, 145] on span "Real Property" at bounding box center [83, 149] width 144 height 15
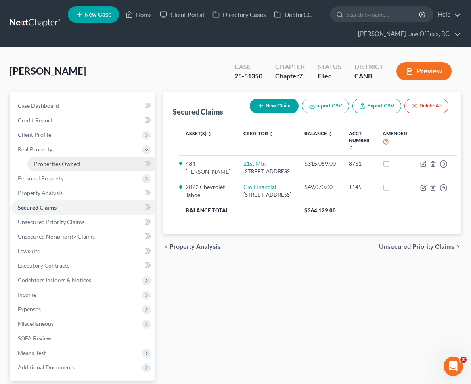
click at [72, 163] on span "Properties Owned" at bounding box center [57, 163] width 46 height 7
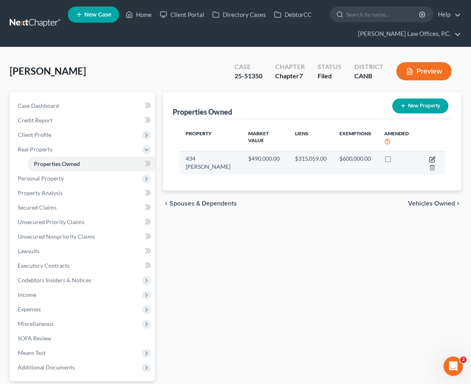
click at [432, 158] on icon "button" at bounding box center [432, 159] width 6 height 6
select select "4"
select select "0"
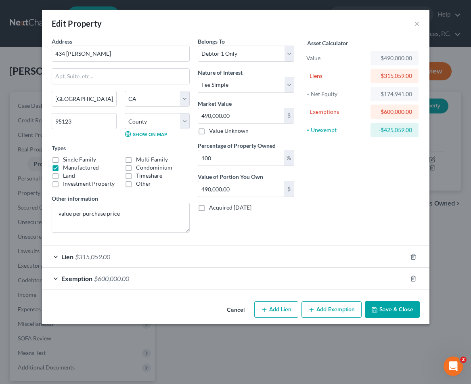
click at [385, 301] on div "Cancel Add Lien Add Lease Add Exemption Save & Close" at bounding box center [236, 311] width 388 height 27
click at [387, 313] on button "Save & Close" at bounding box center [392, 309] width 55 height 17
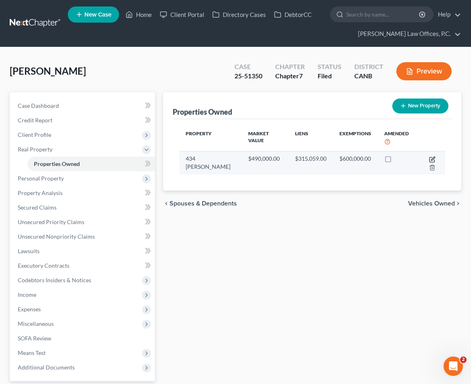
click at [432, 157] on icon "button" at bounding box center [432, 159] width 5 height 5
select select "4"
select select "0"
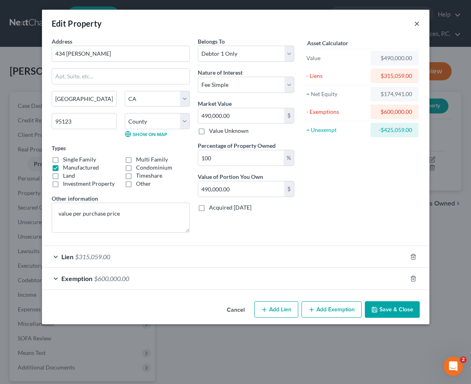
click at [418, 21] on button "×" at bounding box center [417, 24] width 6 height 10
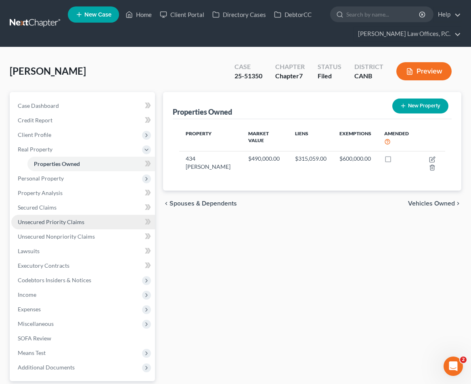
click at [101, 225] on link "Unsecured Priority Claims" at bounding box center [83, 222] width 144 height 15
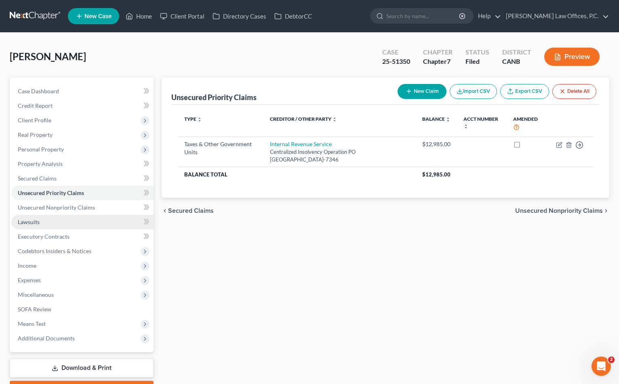
scroll to position [44, 0]
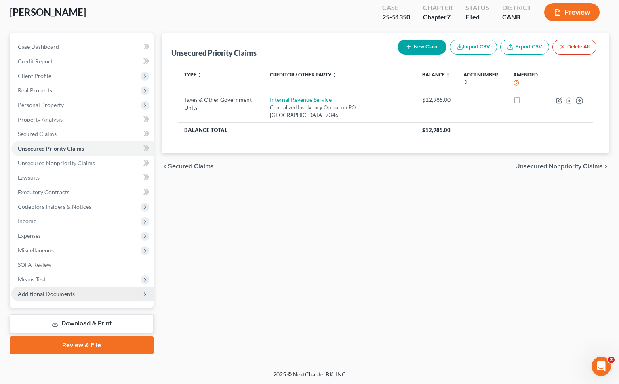
click at [61, 289] on span "Additional Documents" at bounding box center [82, 294] width 142 height 15
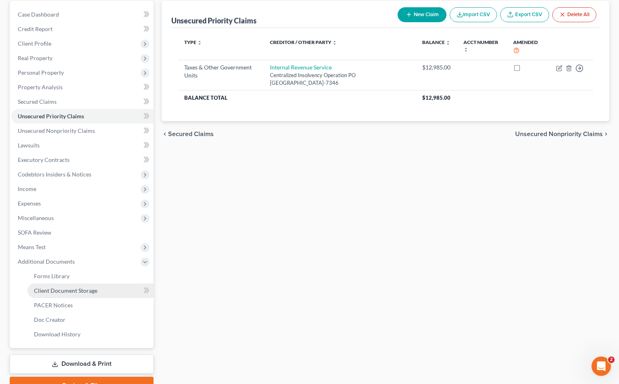
click at [97, 292] on link "Client Document Storage" at bounding box center [90, 291] width 126 height 15
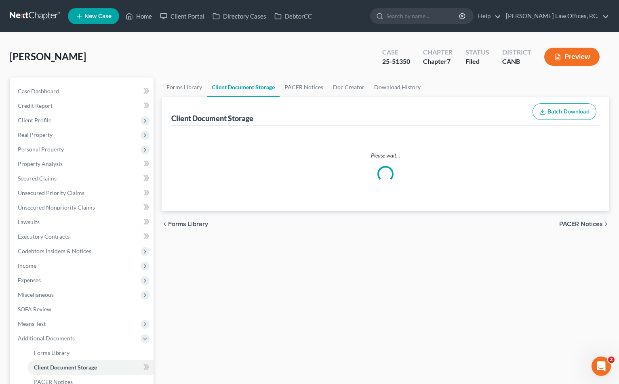
select select "0"
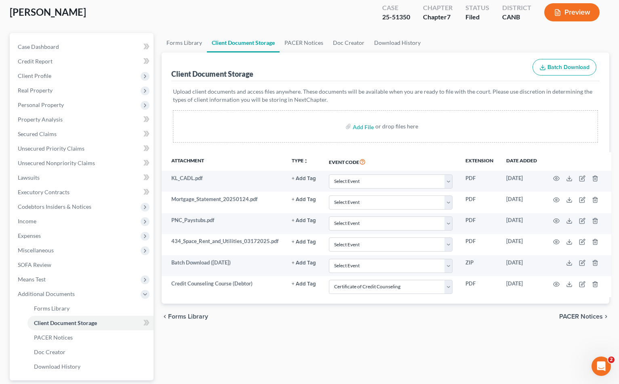
scroll to position [60, 0]
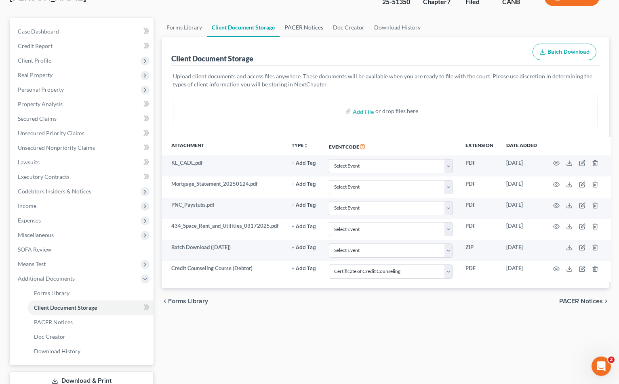
click at [281, 20] on link "PACER Notices" at bounding box center [304, 27] width 48 height 19
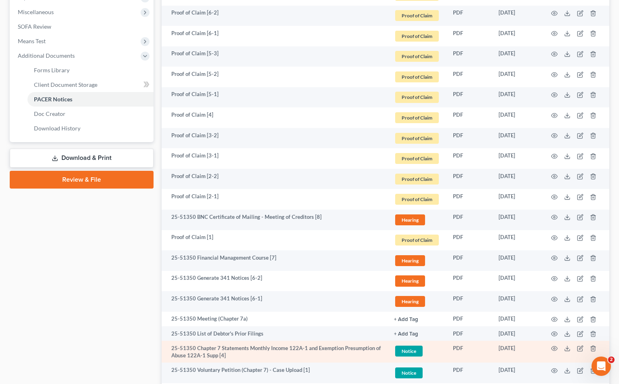
scroll to position [280, 0]
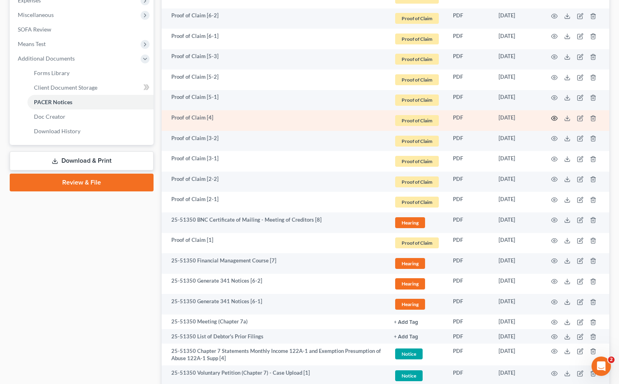
click at [553, 117] on icon "button" at bounding box center [554, 118] width 6 height 6
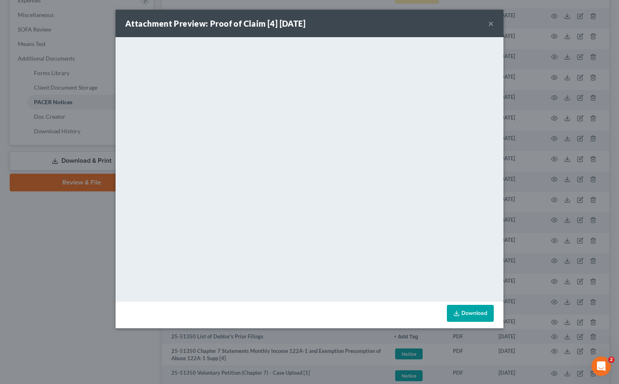
click at [491, 23] on button "×" at bounding box center [491, 24] width 6 height 10
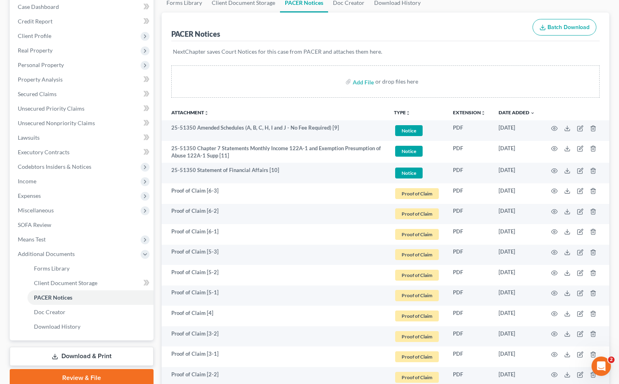
scroll to position [0, 0]
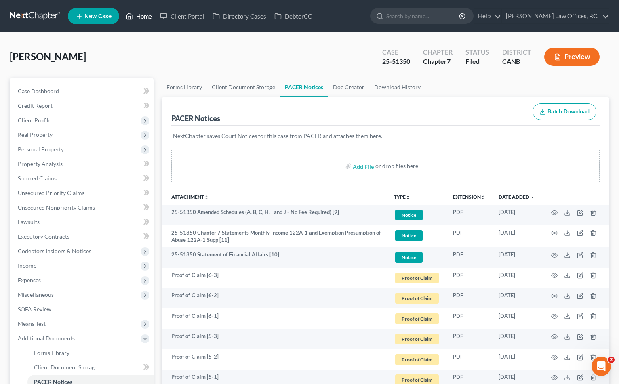
click at [148, 17] on link "Home" at bounding box center [139, 16] width 34 height 15
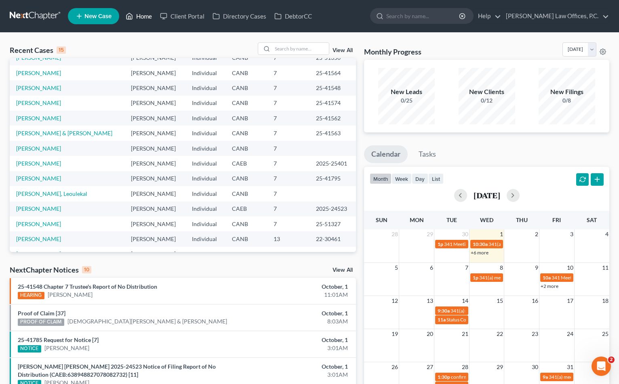
scroll to position [30, 0]
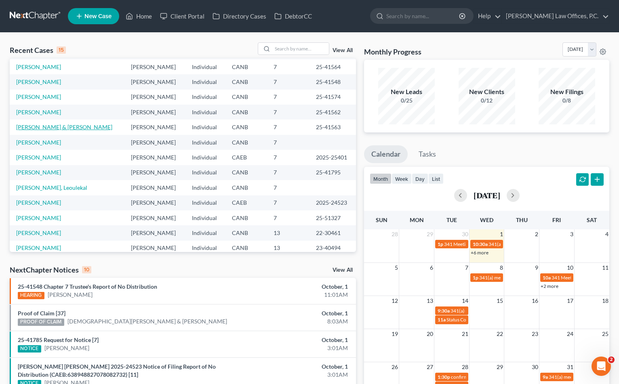
click at [40, 130] on link "[PERSON_NAME] & [PERSON_NAME]" at bounding box center [64, 127] width 96 height 7
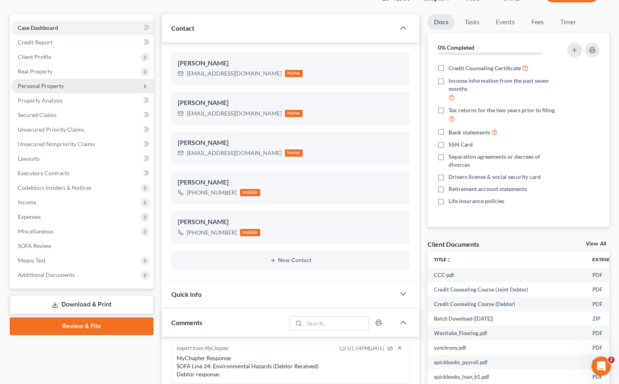
scroll to position [66, 0]
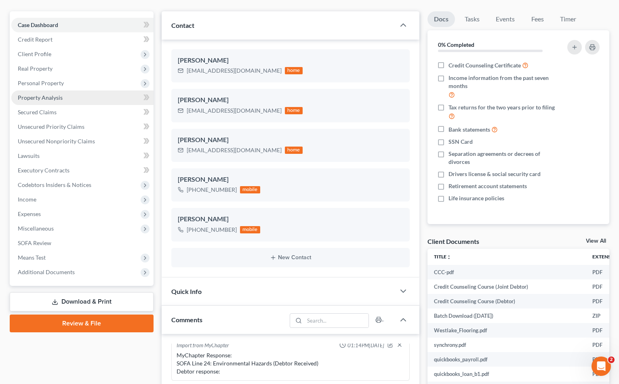
click at [98, 99] on link "Property Analysis" at bounding box center [82, 97] width 142 height 15
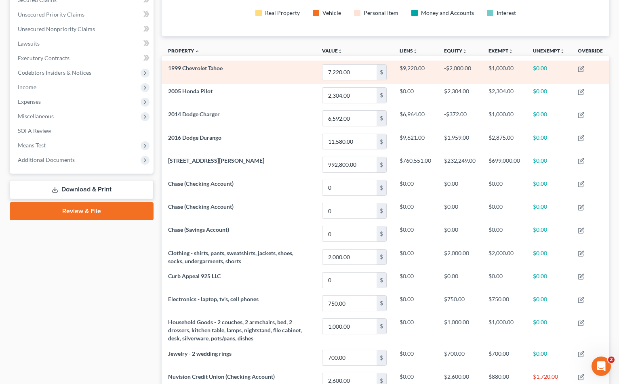
scroll to position [175, 0]
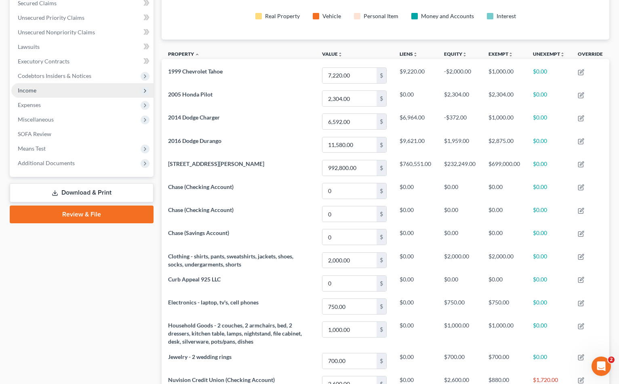
click at [74, 88] on span "Income" at bounding box center [82, 90] width 142 height 15
click at [73, 90] on span "Income" at bounding box center [82, 90] width 142 height 15
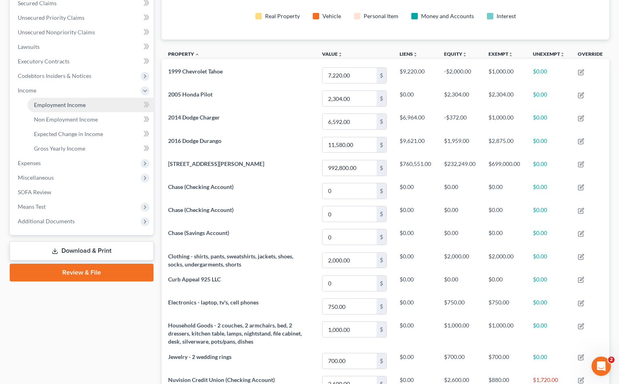
click at [66, 105] on span "Employment Income" at bounding box center [60, 104] width 52 height 7
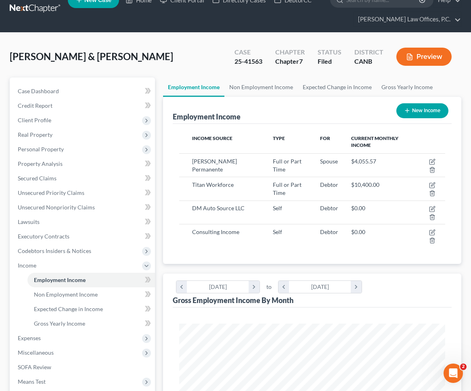
scroll to position [11, 0]
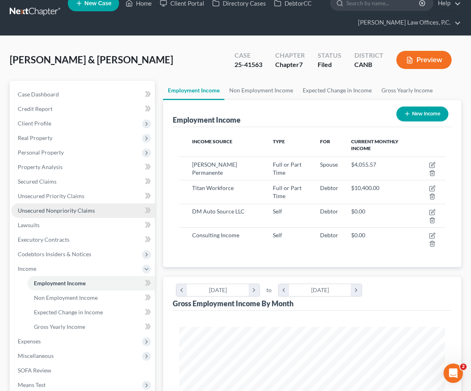
click at [99, 211] on link "Unsecured Nonpriority Claims" at bounding box center [83, 211] width 144 height 15
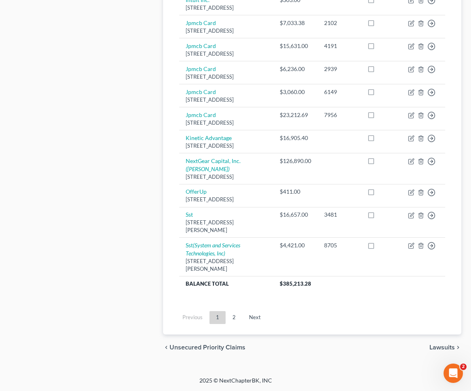
scroll to position [816, 0]
click at [254, 320] on link "Next" at bounding box center [255, 317] width 25 height 13
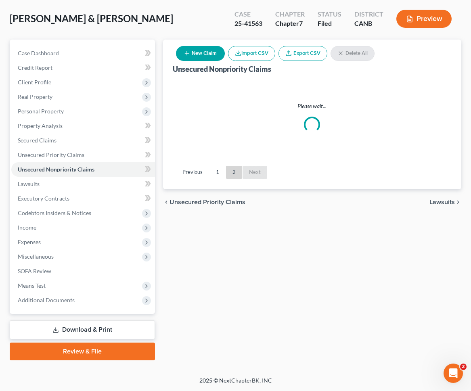
scroll to position [52, 0]
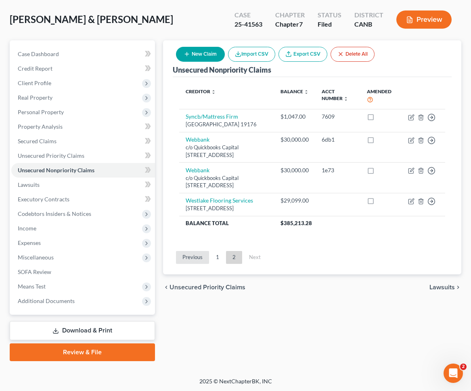
click at [190, 264] on link "Previous" at bounding box center [192, 257] width 33 height 13
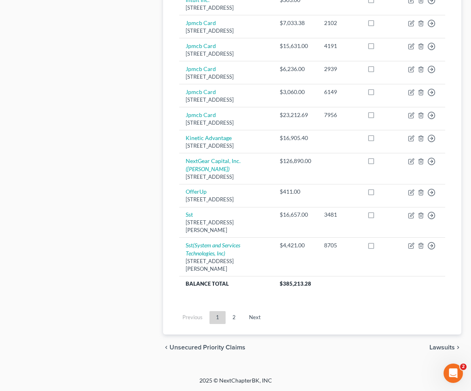
scroll to position [749, 0]
click at [248, 204] on div "[STREET_ADDRESS]" at bounding box center [226, 200] width 81 height 8
